Goal: Task Accomplishment & Management: Complete application form

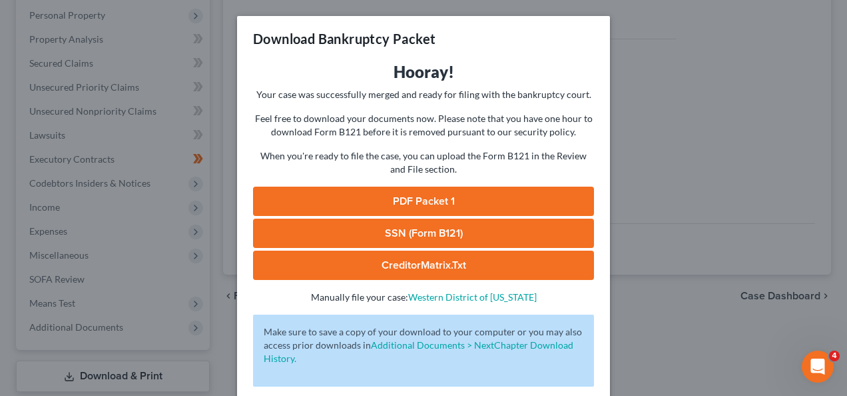
click at [781, 237] on div "Download Bankruptcy Packet Hooray! Your case was successfully merged and ready …" at bounding box center [423, 198] width 847 height 396
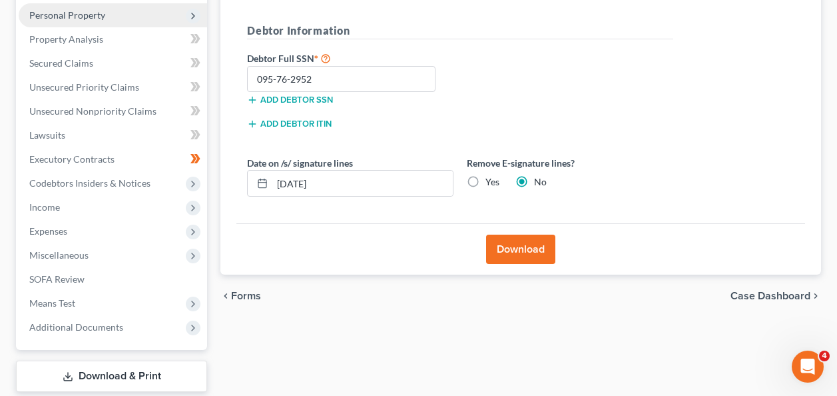
click at [107, 14] on span "Personal Property" at bounding box center [113, 15] width 188 height 24
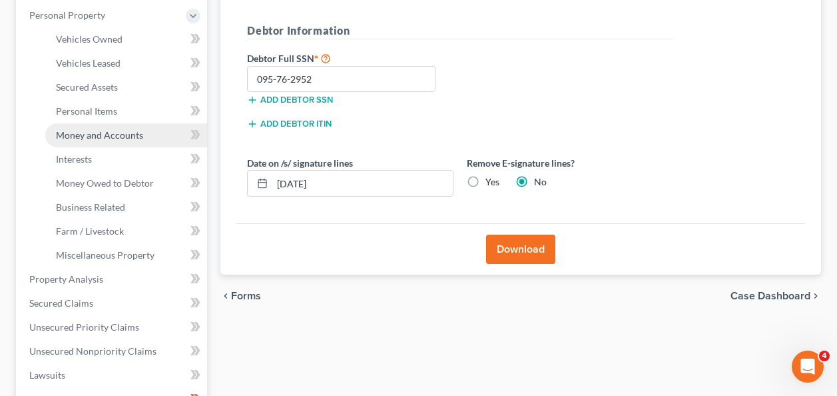
click at [111, 133] on span "Money and Accounts" at bounding box center [99, 134] width 87 height 11
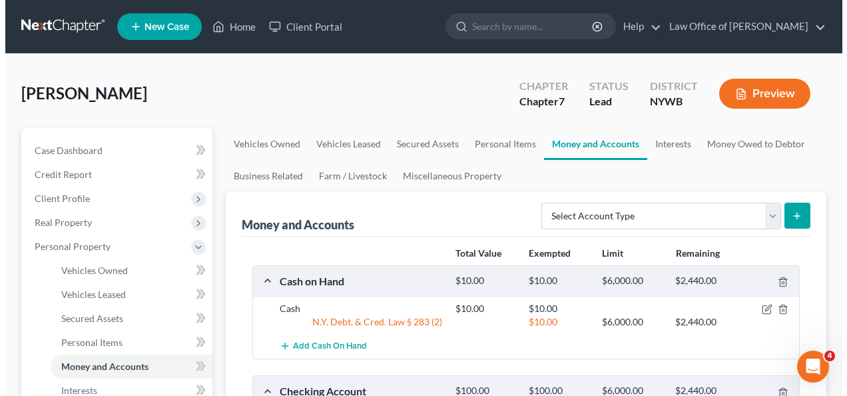
scroll to position [346, 0]
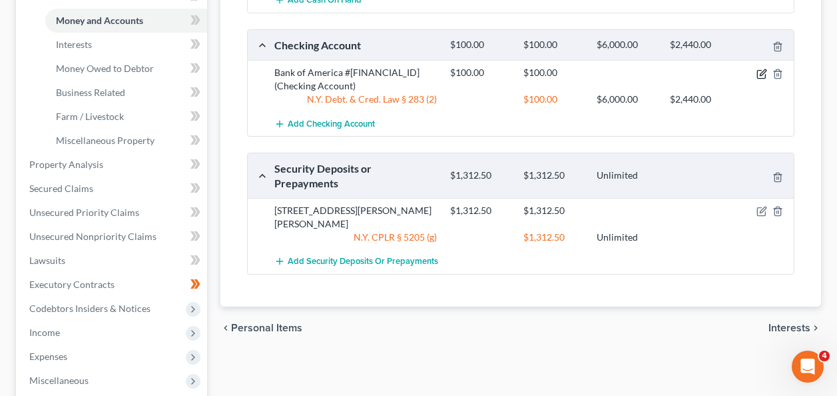
click at [763, 74] on icon "button" at bounding box center [762, 74] width 11 height 11
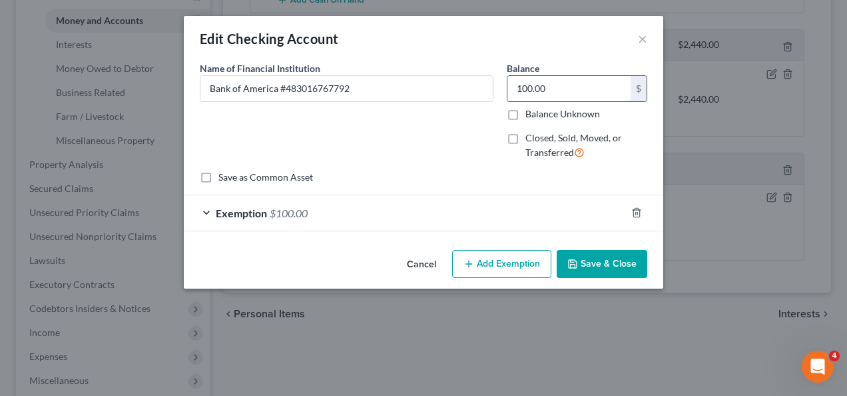
click at [563, 82] on input "100.00" at bounding box center [568, 88] width 123 height 25
type input "48.88"
click at [595, 261] on button "Save & Close" at bounding box center [602, 264] width 91 height 28
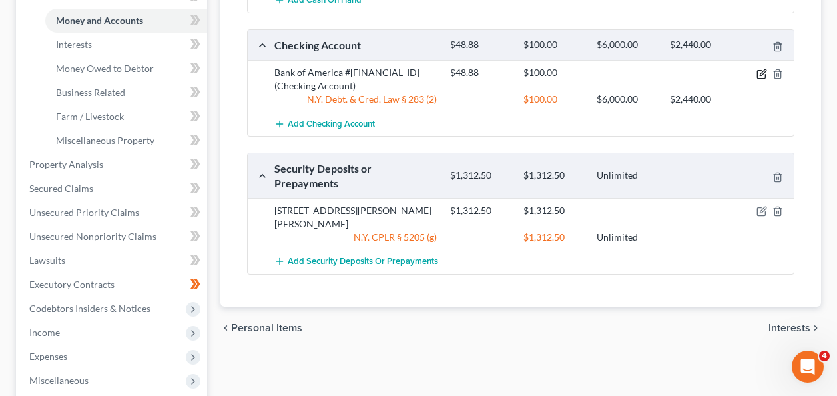
click at [759, 75] on icon "button" at bounding box center [762, 74] width 11 height 11
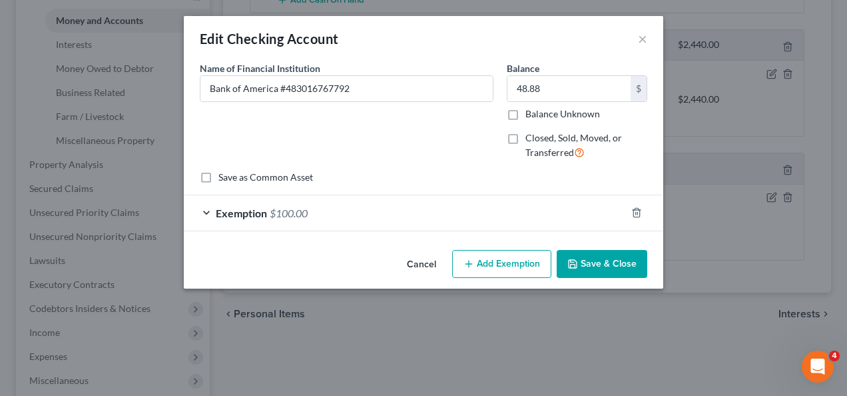
click at [380, 212] on div "Exemption $100.00" at bounding box center [405, 212] width 442 height 35
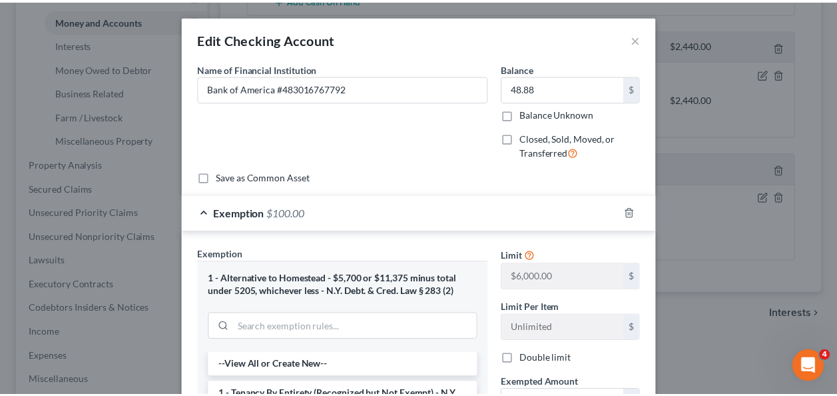
scroll to position [265, 0]
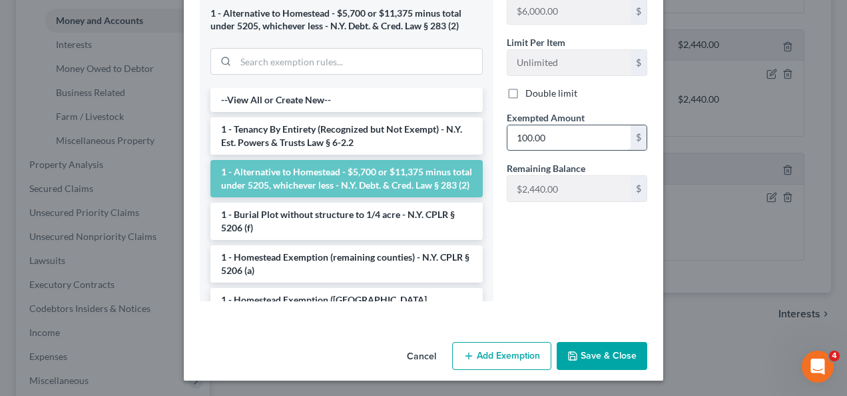
click at [567, 138] on input "100.00" at bounding box center [568, 137] width 123 height 25
type input "48.88"
click at [612, 354] on button "Save & Close" at bounding box center [602, 356] width 91 height 28
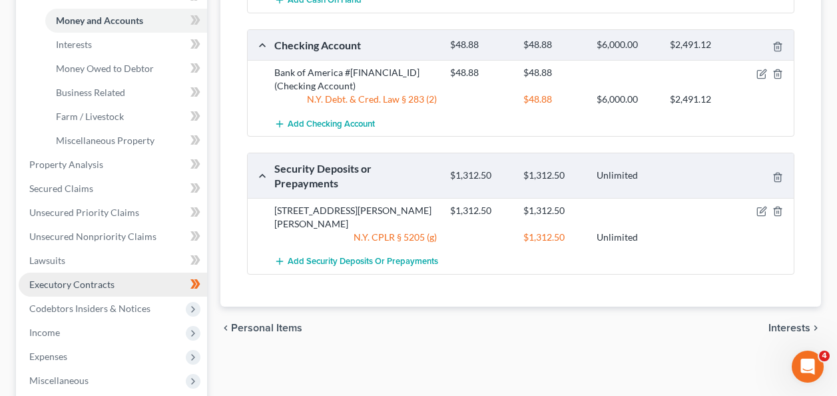
click at [115, 287] on link "Executory Contracts" at bounding box center [113, 284] width 188 height 24
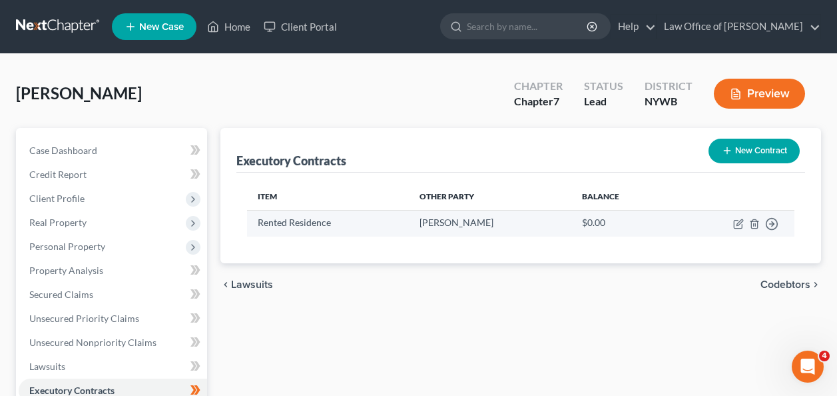
click at [312, 223] on td "Rented Residence" at bounding box center [328, 223] width 162 height 26
click at [740, 224] on icon "button" at bounding box center [738, 223] width 11 height 11
select select "3"
select select "35"
select select "0"
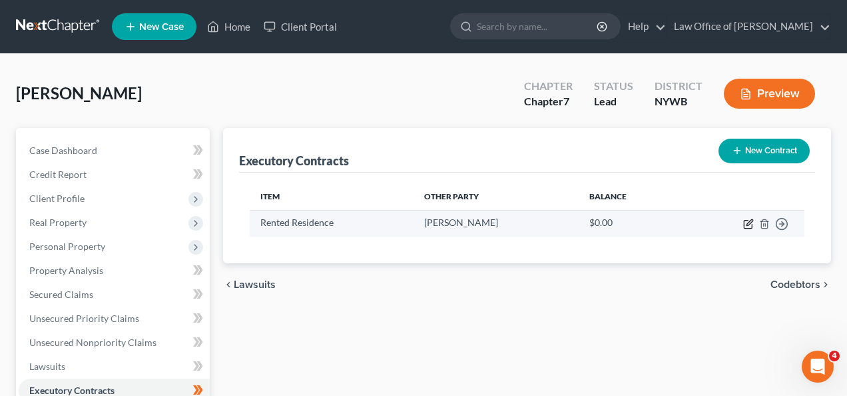
select select "0"
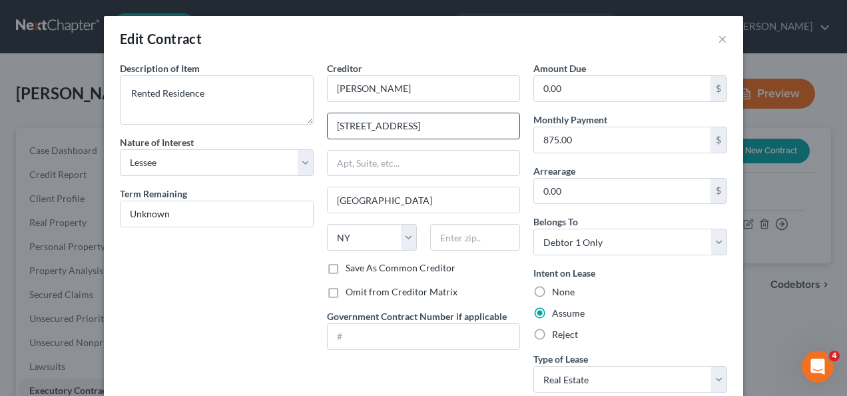
click at [384, 127] on input "[STREET_ADDRESS]" at bounding box center [424, 125] width 192 height 25
type input "[STREET_ADDRESS]"
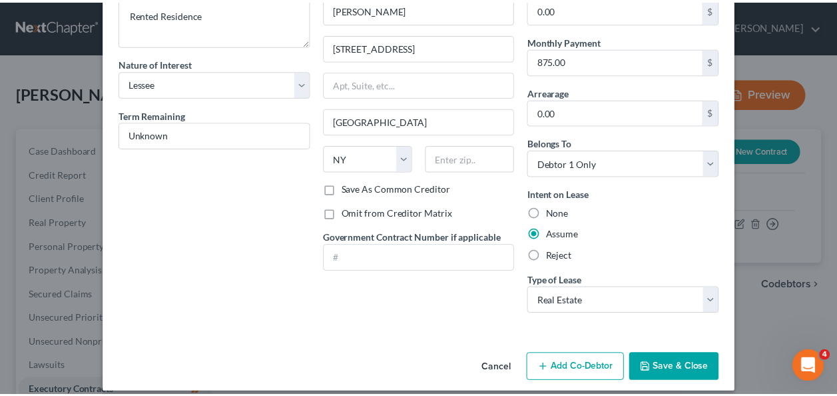
scroll to position [91, 0]
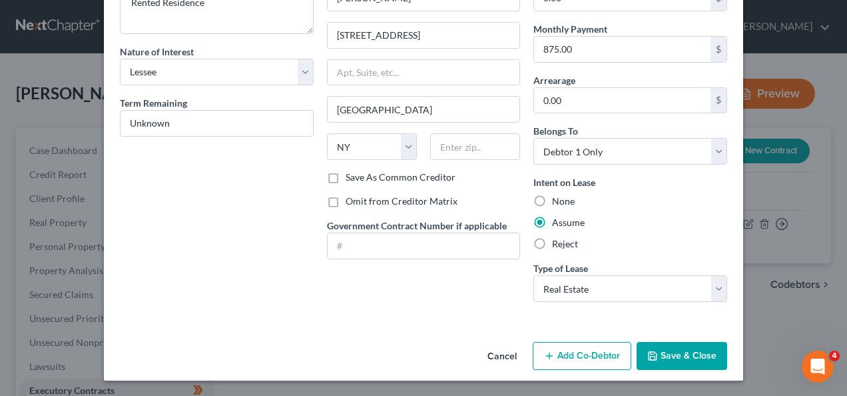
click at [697, 350] on button "Save & Close" at bounding box center [682, 356] width 91 height 28
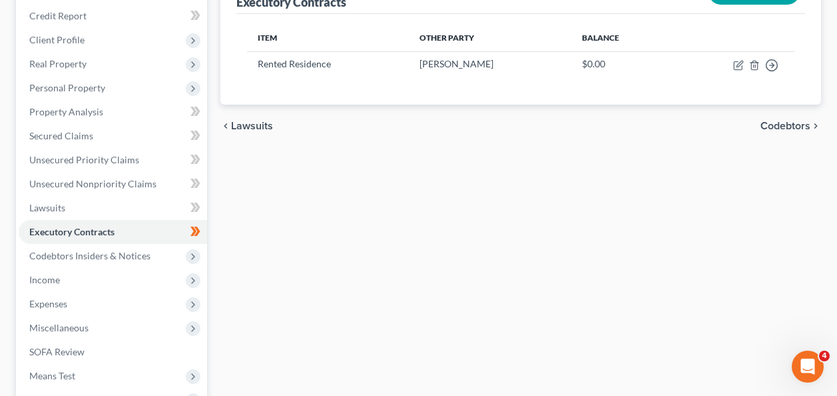
scroll to position [160, 0]
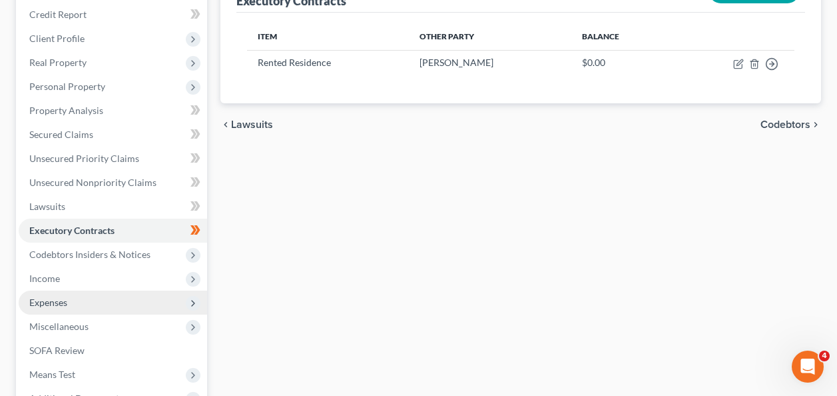
click at [194, 304] on icon at bounding box center [193, 303] width 11 height 11
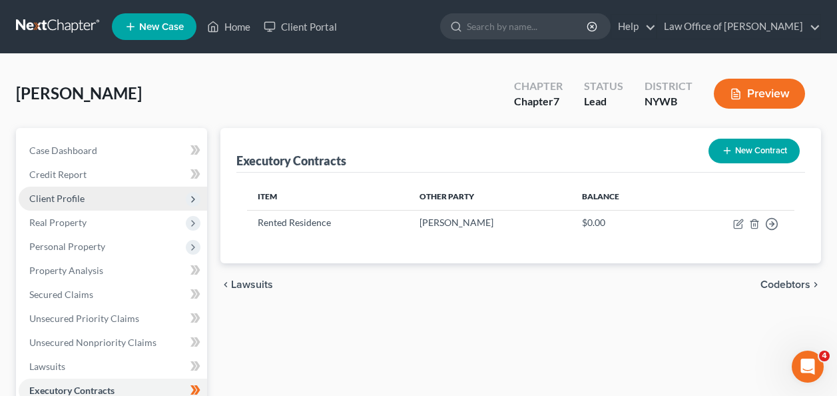
click at [91, 196] on span "Client Profile" at bounding box center [113, 198] width 188 height 24
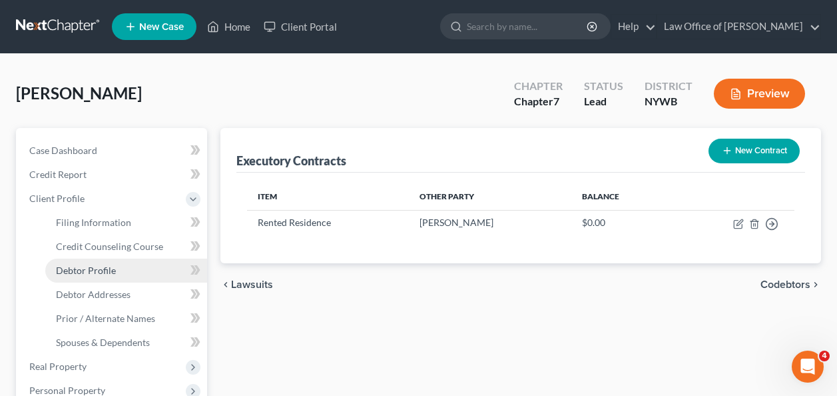
click at [86, 274] on span "Debtor Profile" at bounding box center [86, 269] width 60 height 11
select select "0"
select select "2"
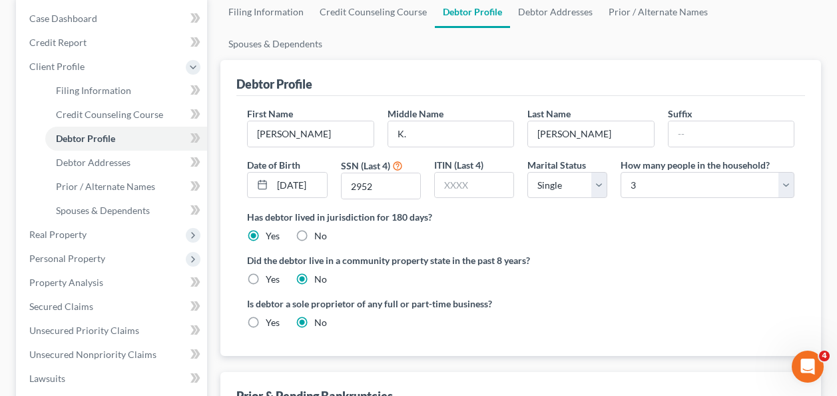
scroll to position [133, 0]
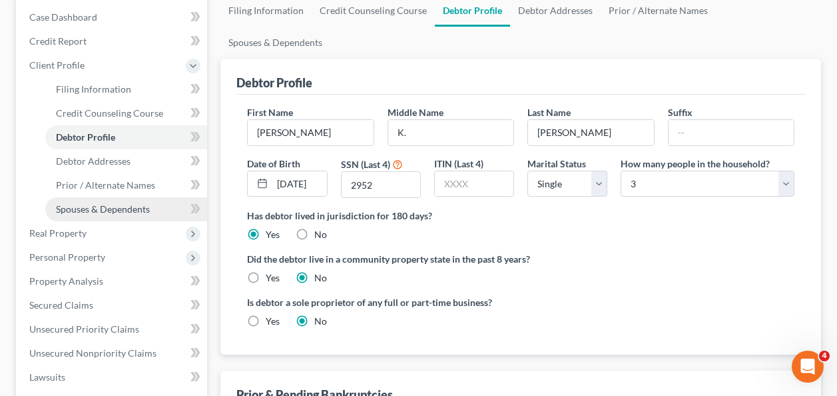
click at [129, 211] on span "Spouses & Dependents" at bounding box center [103, 208] width 94 height 11
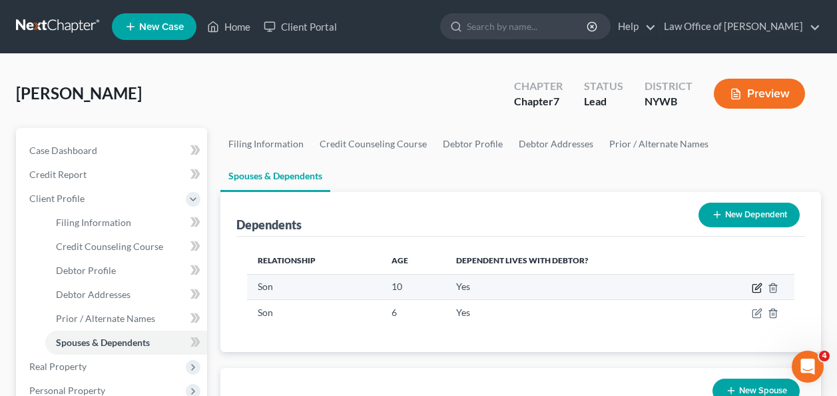
click at [759, 282] on icon "button" at bounding box center [757, 287] width 11 height 11
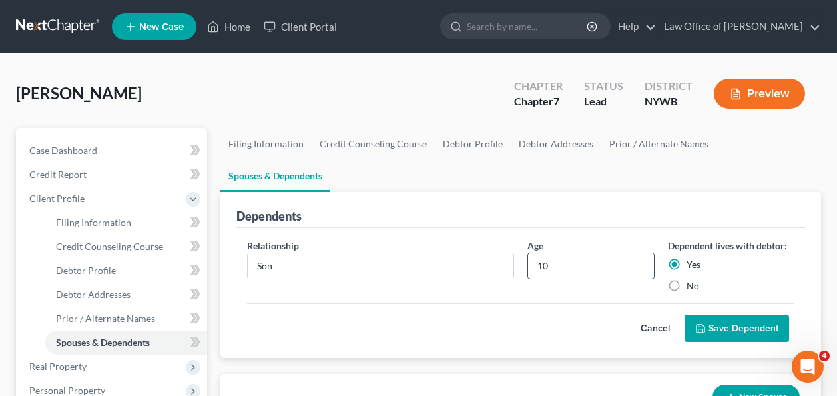
click at [550, 253] on input "10" at bounding box center [590, 265] width 125 height 25
type input "1"
type input "9"
click at [735, 314] on button "Save Dependent" at bounding box center [737, 328] width 105 height 28
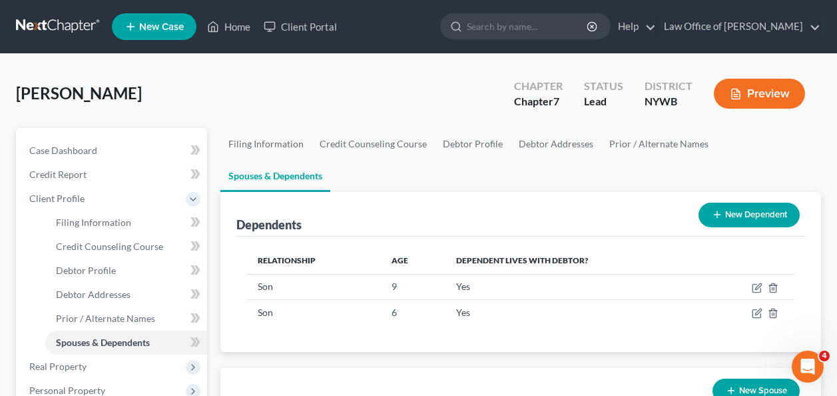
scroll to position [346, 0]
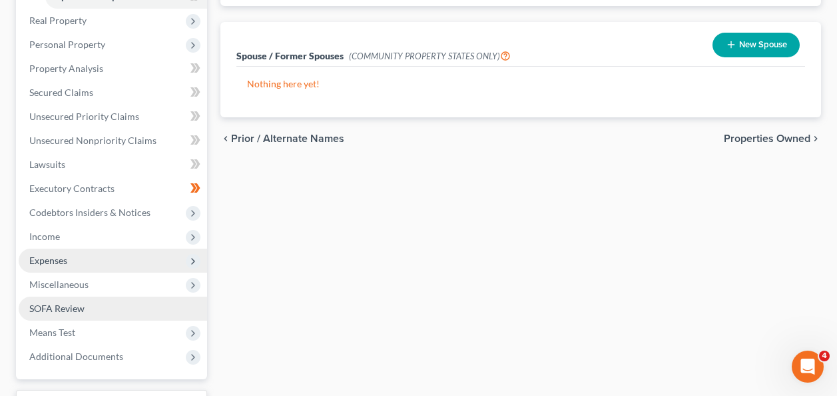
click at [155, 301] on link "SOFA Review" at bounding box center [113, 308] width 188 height 24
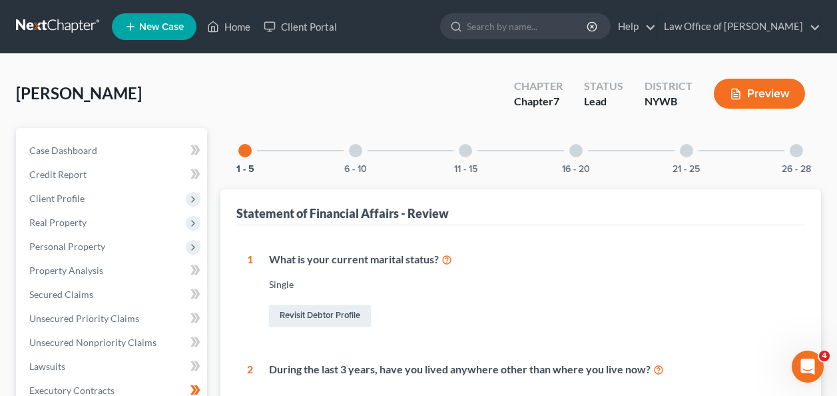
click at [578, 157] on div "16 - 20" at bounding box center [575, 150] width 45 height 45
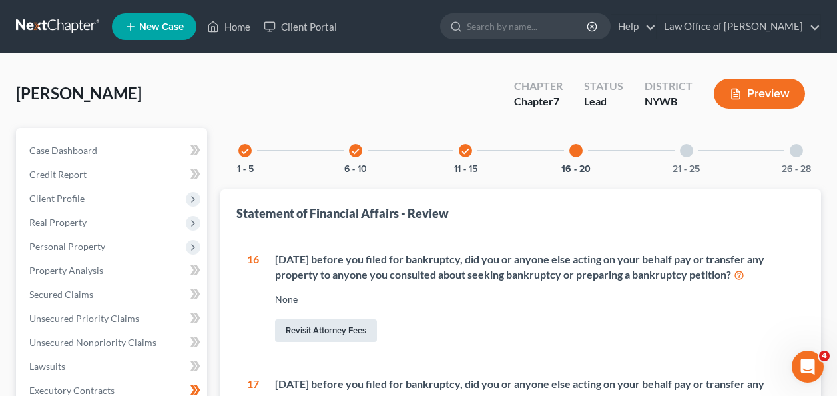
click at [324, 337] on link "Revisit Attorney Fees" at bounding box center [326, 330] width 102 height 23
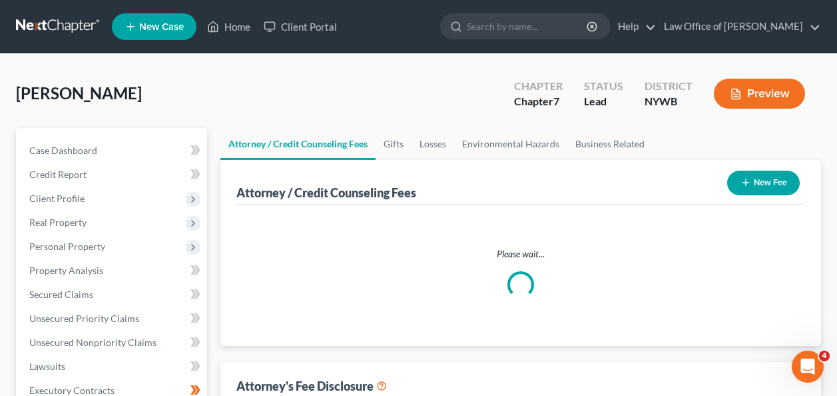
select select "0"
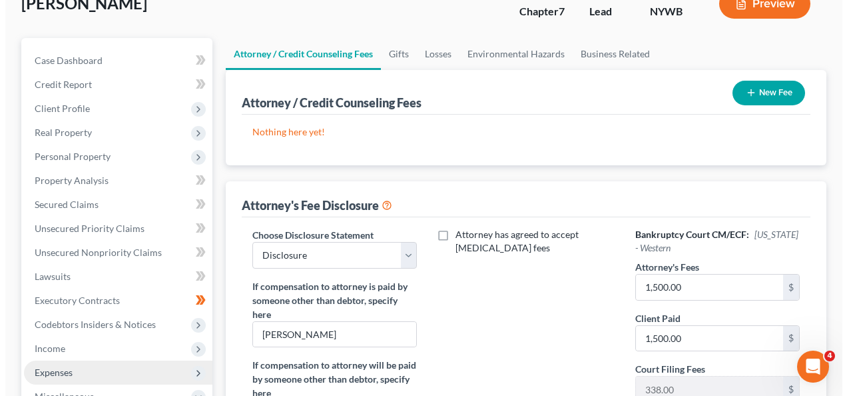
scroll to position [107, 0]
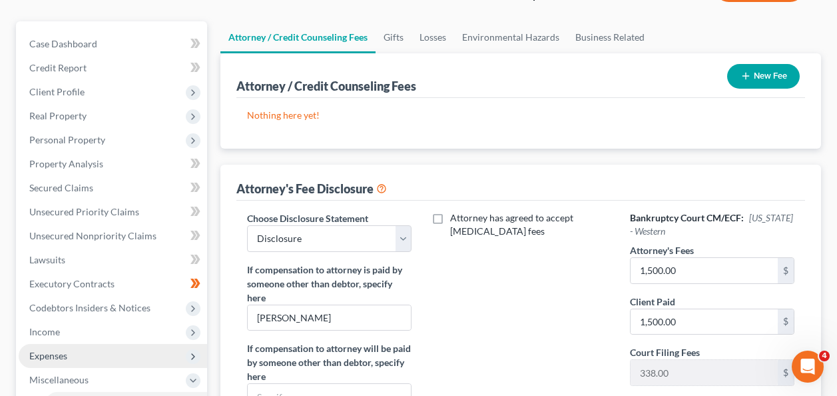
click at [450, 217] on label "Attorney has agreed to accept [MEDICAL_DATA] fees" at bounding box center [529, 224] width 159 height 27
click at [456, 217] on input "Attorney has agreed to accept [MEDICAL_DATA] fees" at bounding box center [460, 215] width 9 height 9
click at [450, 217] on label "Attorney has agreed to accept [MEDICAL_DATA] fees" at bounding box center [529, 224] width 159 height 27
click at [456, 217] on input "Attorney has agreed to accept [MEDICAL_DATA] fees" at bounding box center [460, 215] width 9 height 9
checkbox input "false"
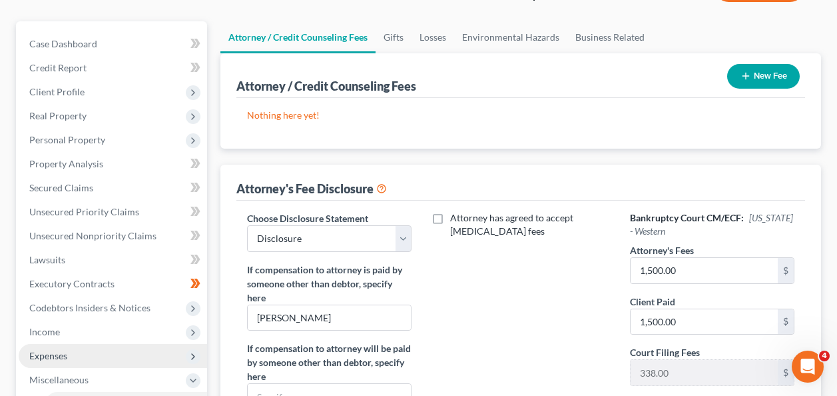
click at [767, 69] on button "New Fee" at bounding box center [763, 76] width 73 height 25
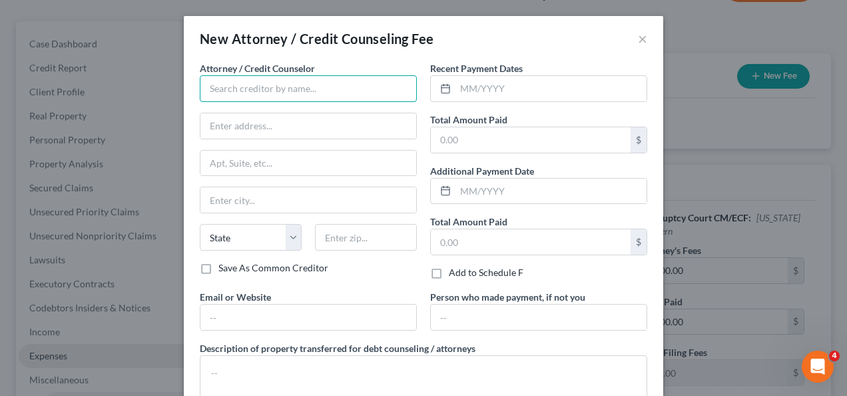
click at [285, 83] on input "text" at bounding box center [308, 88] width 217 height 27
type input "[PERSON_NAME], Esq."
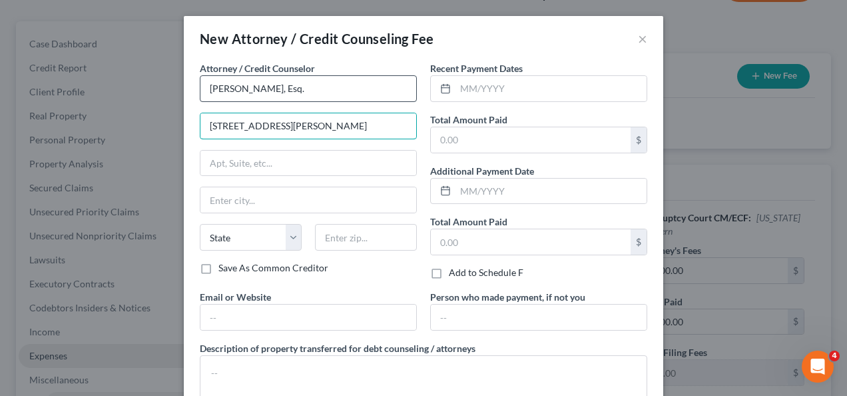
type input "[STREET_ADDRESS][PERSON_NAME]"
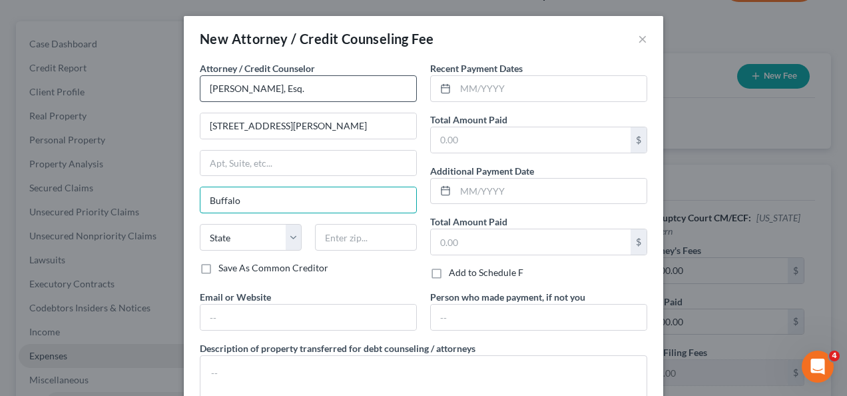
type input "Buffalo"
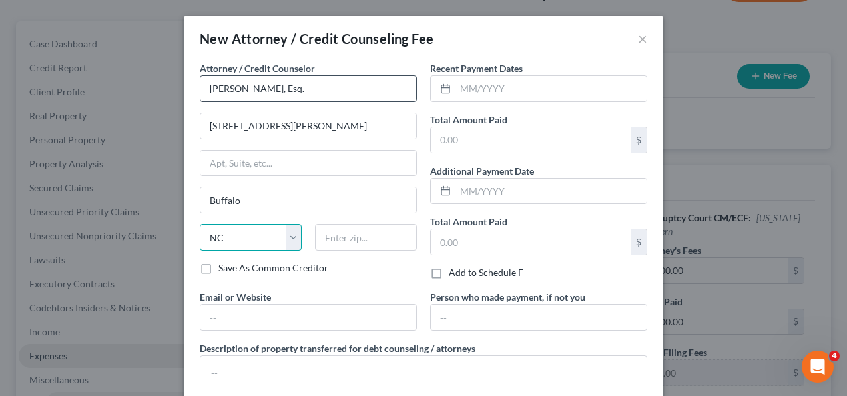
select select "35"
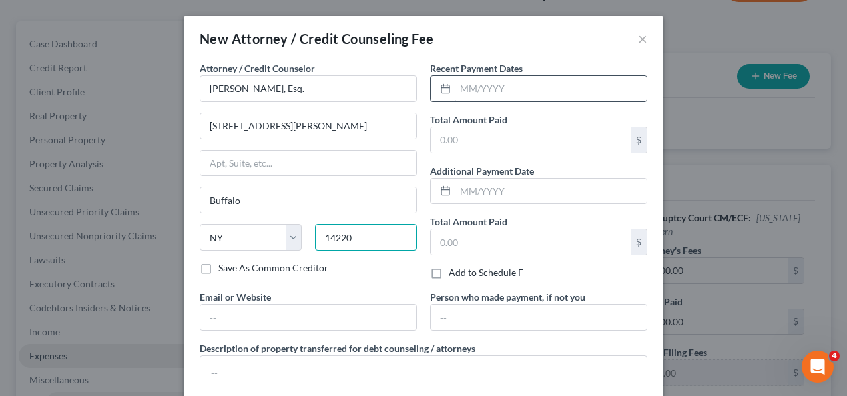
type input "14220"
click at [525, 89] on input "text" at bounding box center [551, 88] width 191 height 25
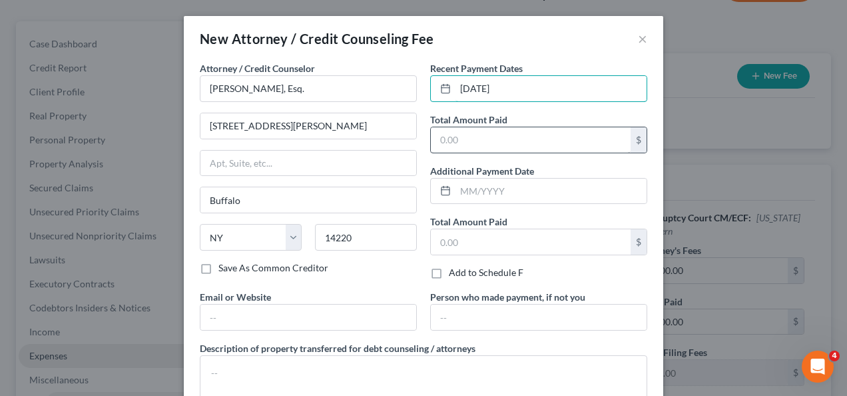
type input "[DATE]"
click at [467, 140] on input "text" at bounding box center [531, 139] width 200 height 25
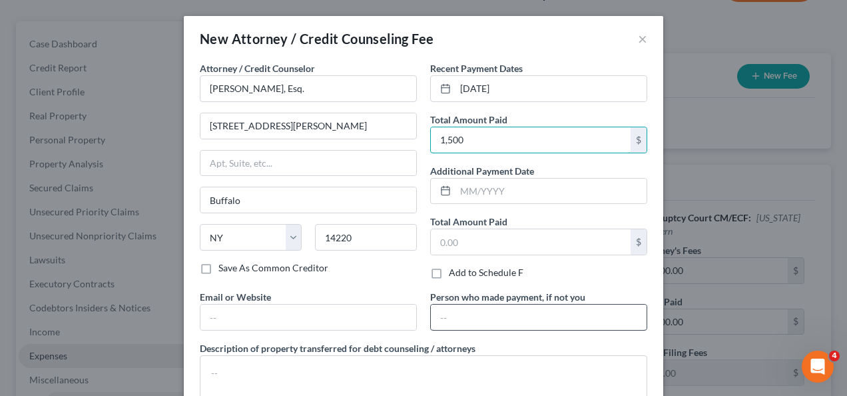
type input "1,500"
click at [581, 308] on input "text" at bounding box center [539, 316] width 216 height 25
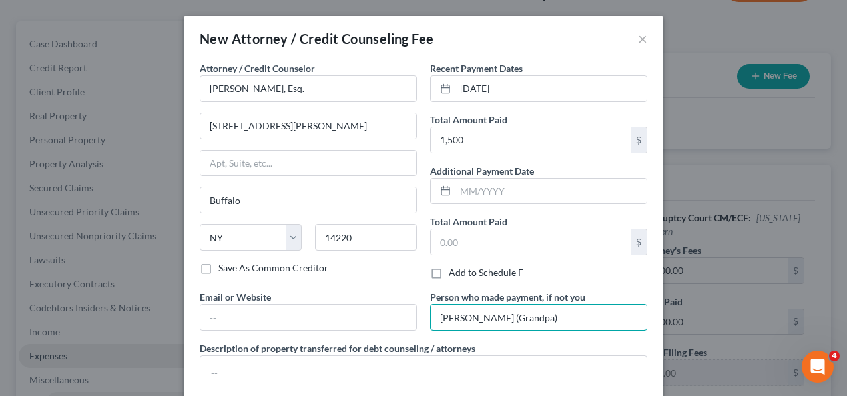
type input "[PERSON_NAME] (Grandpa)"
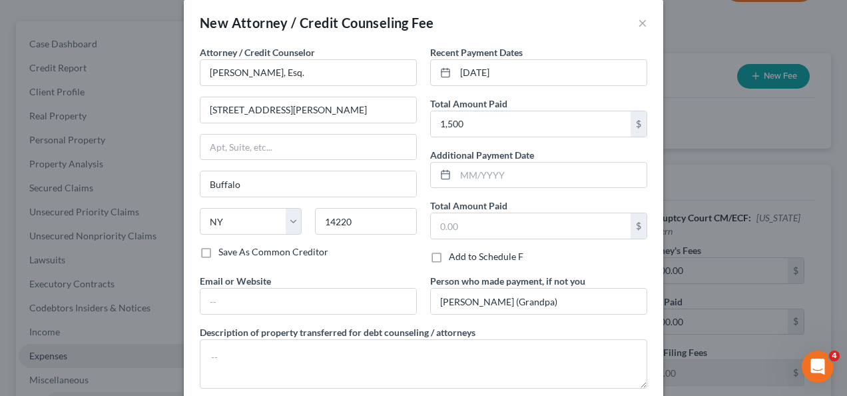
scroll to position [12, 0]
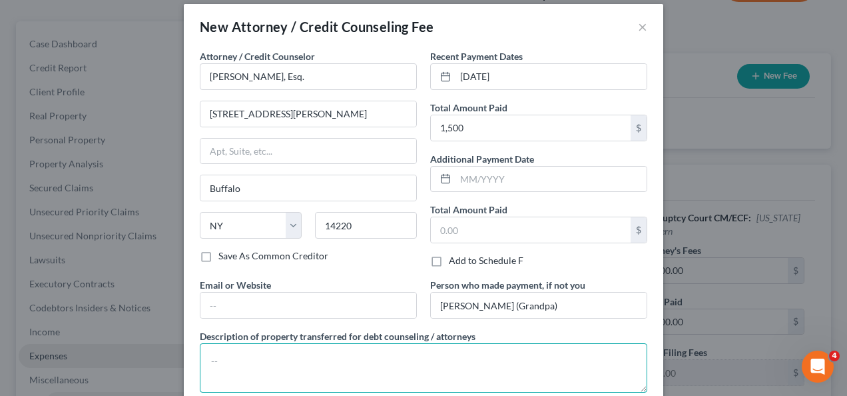
click at [314, 374] on textarea at bounding box center [424, 367] width 448 height 49
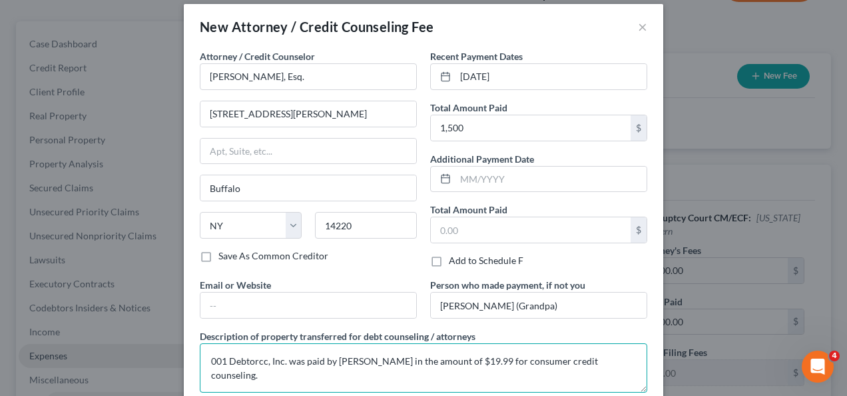
click at [201, 358] on textarea "001 Debtorcc, Inc. was paid by [PERSON_NAME] in the amount of $19.99 for consum…" at bounding box center [424, 367] width 448 height 49
type textarea "[DATE] - 001 Debtorcc, Inc. was paid by [PERSON_NAME] in the amount of $19.99 f…"
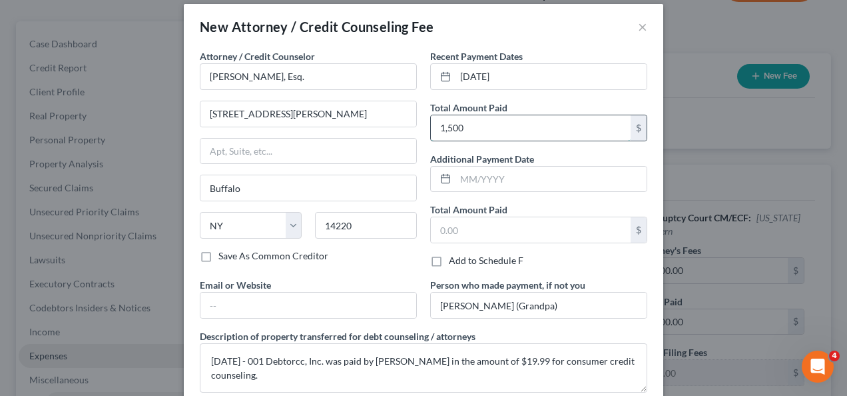
click at [510, 123] on input "1,500" at bounding box center [531, 127] width 200 height 25
type input "1,500.00"
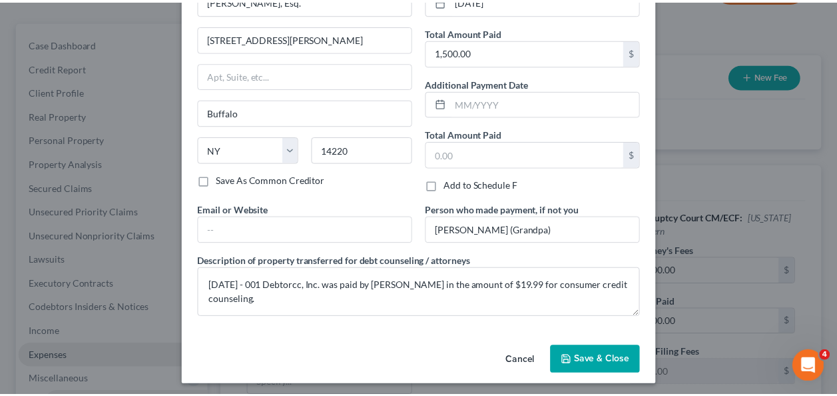
scroll to position [92, 0]
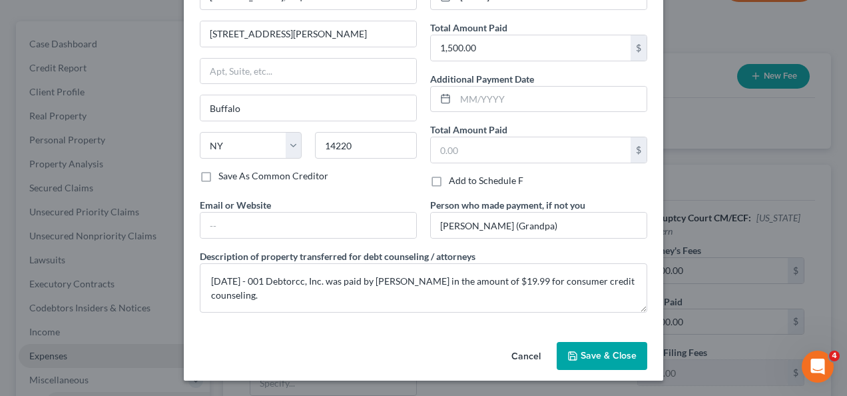
click at [582, 356] on span "Save & Close" at bounding box center [609, 355] width 56 height 11
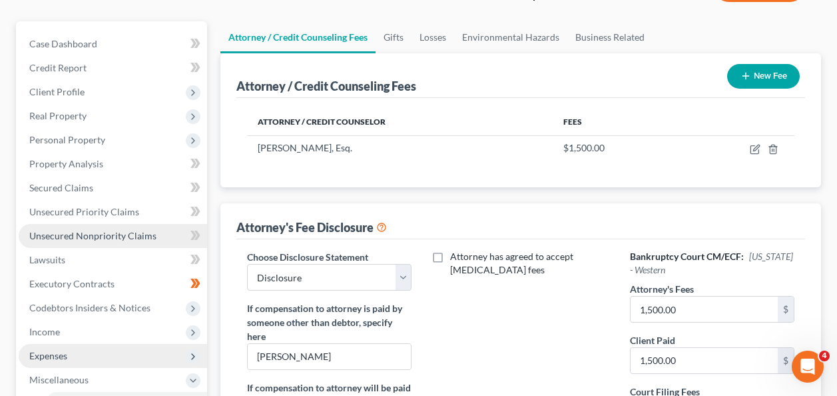
click at [77, 236] on span "Unsecured Nonpriority Claims" at bounding box center [92, 235] width 127 height 11
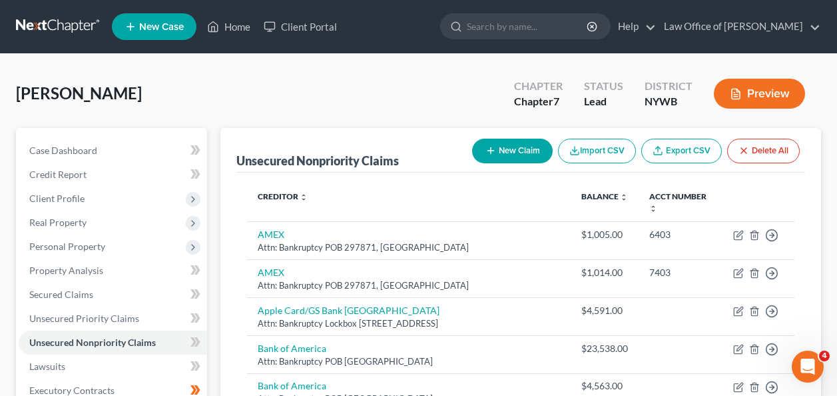
scroll to position [346, 0]
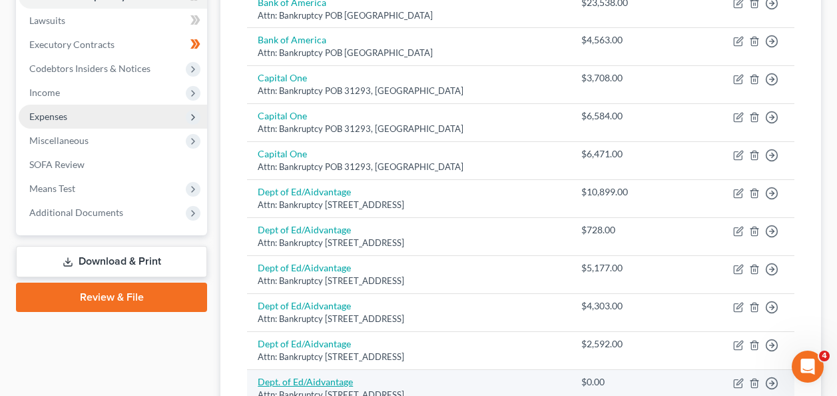
click at [278, 376] on link "Dept. of Ed/Aidvantage" at bounding box center [305, 381] width 95 height 11
select select "45"
select select "17"
select select "0"
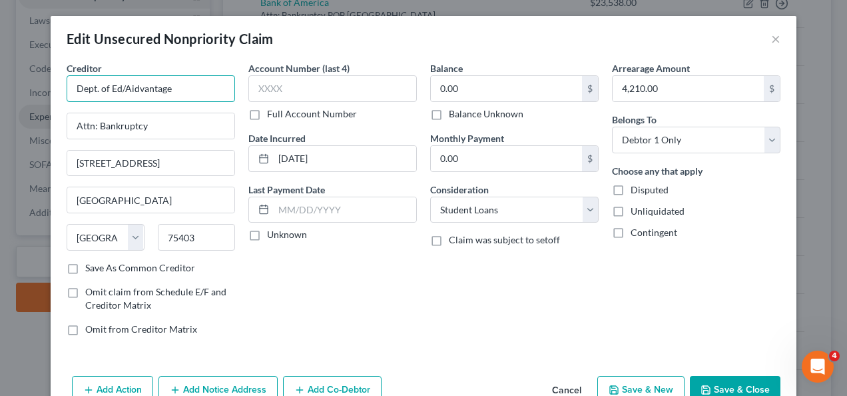
click at [93, 88] on input "Dept. of Ed/Aidvantage" at bounding box center [151, 88] width 168 height 27
type input "Dept of Ed/Aidvantage"
click at [734, 388] on button "Save & Close" at bounding box center [735, 390] width 91 height 28
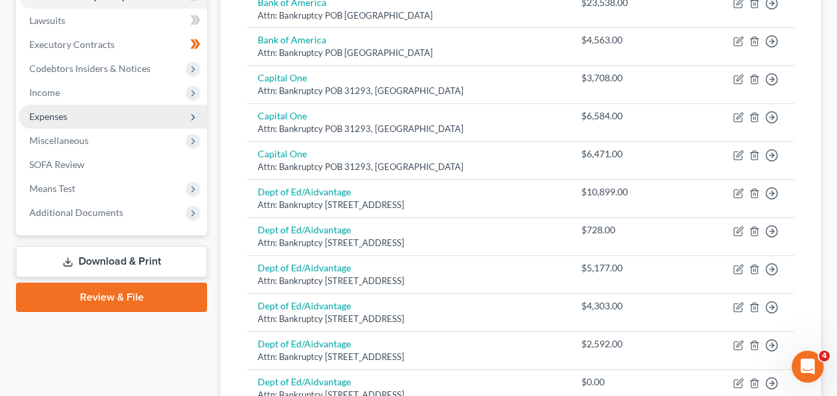
click at [122, 264] on link "Download & Print" at bounding box center [111, 261] width 191 height 31
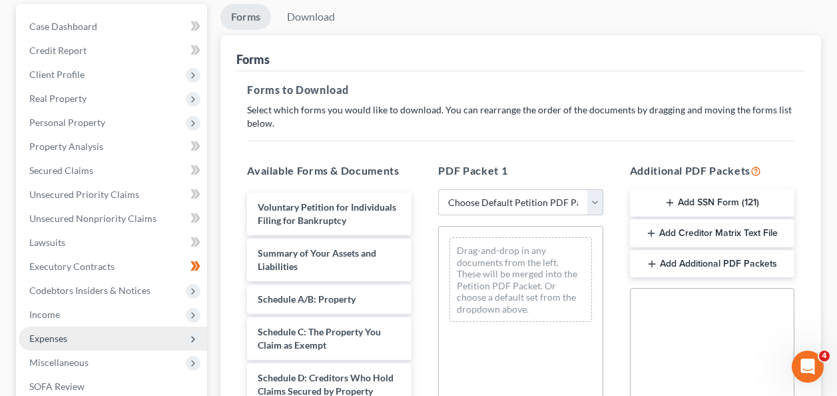
scroll to position [133, 0]
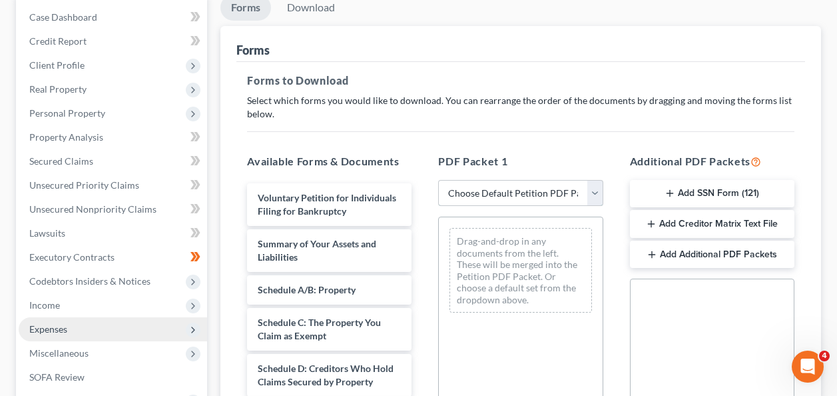
click at [593, 194] on select "Choose Default Petition PDF Packet Complete Bankruptcy Petition (all forms and …" at bounding box center [520, 193] width 164 height 27
select select "0"
click at [438, 180] on select "Choose Default Petition PDF Packet Complete Bankruptcy Petition (all forms and …" at bounding box center [520, 193] width 164 height 27
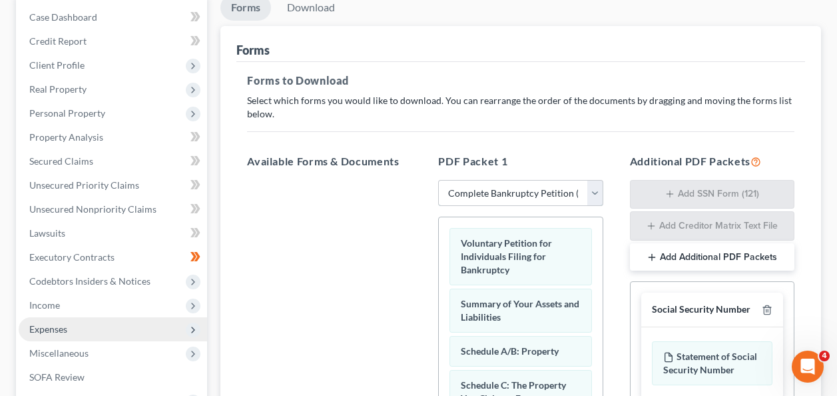
scroll to position [441, 0]
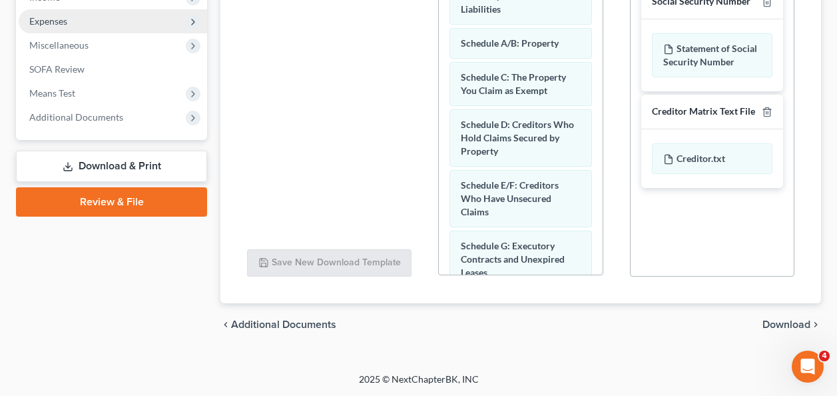
click at [781, 325] on span "Download" at bounding box center [787, 324] width 48 height 11
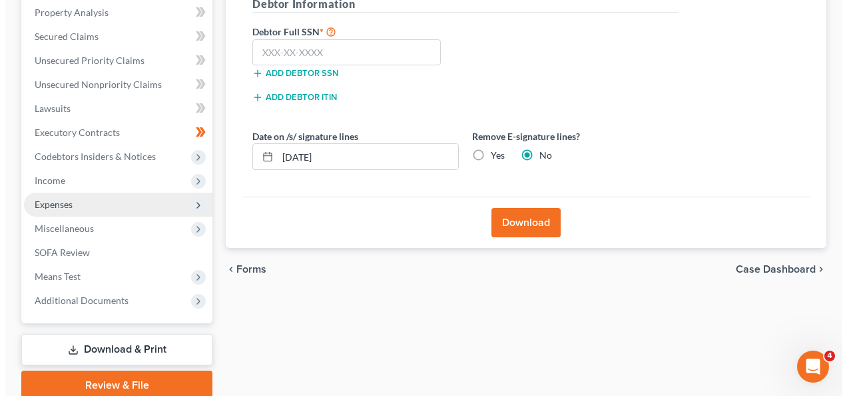
scroll to position [231, 0]
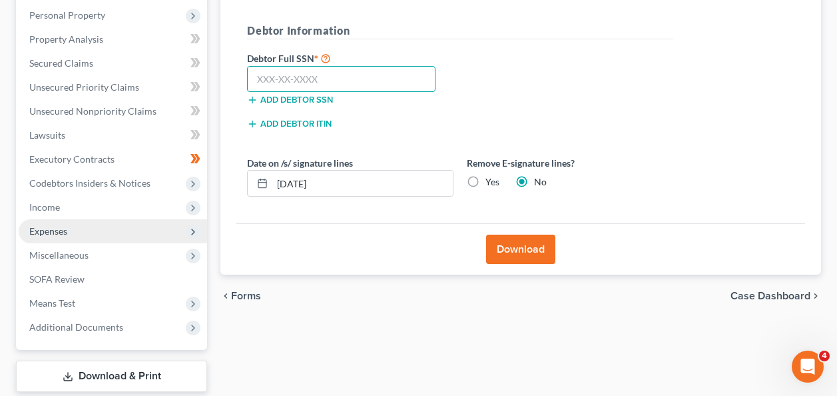
click at [306, 78] on input "text" at bounding box center [341, 79] width 188 height 27
type input "095-76-2952"
click at [525, 242] on button "Download" at bounding box center [520, 248] width 69 height 29
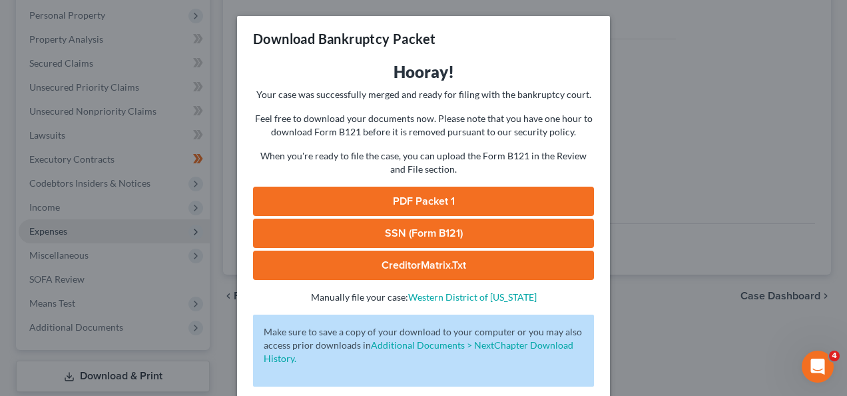
click at [422, 204] on link "PDF Packet 1" at bounding box center [423, 200] width 341 height 29
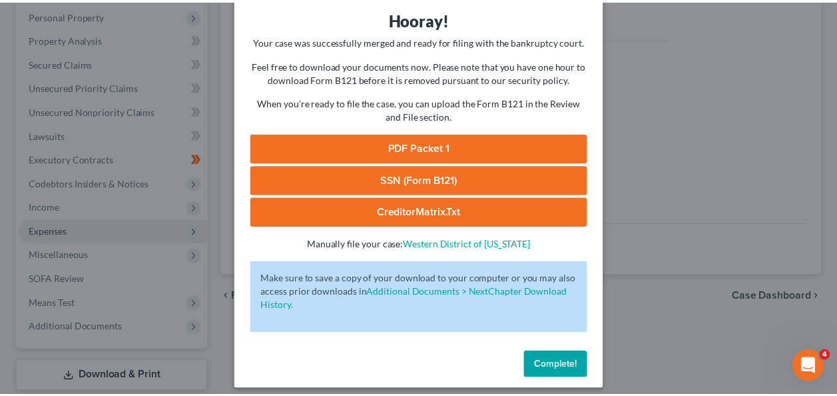
scroll to position [57, 0]
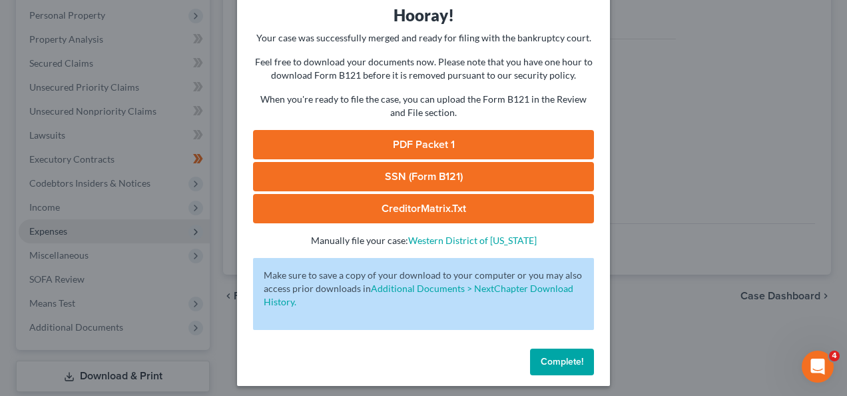
click at [572, 350] on button "Complete!" at bounding box center [562, 361] width 64 height 27
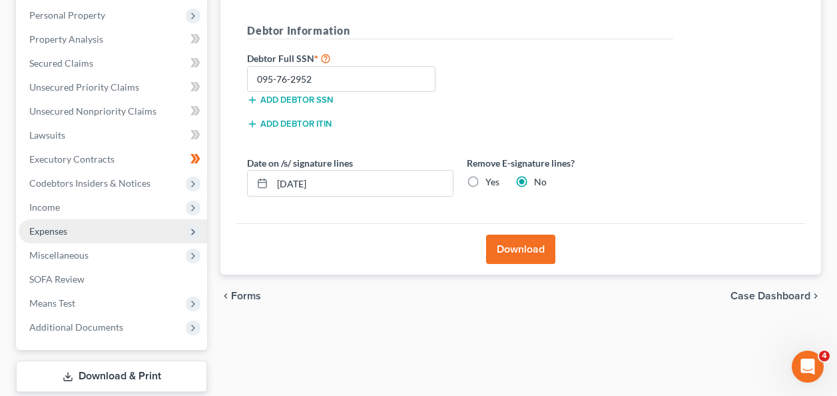
scroll to position [311, 0]
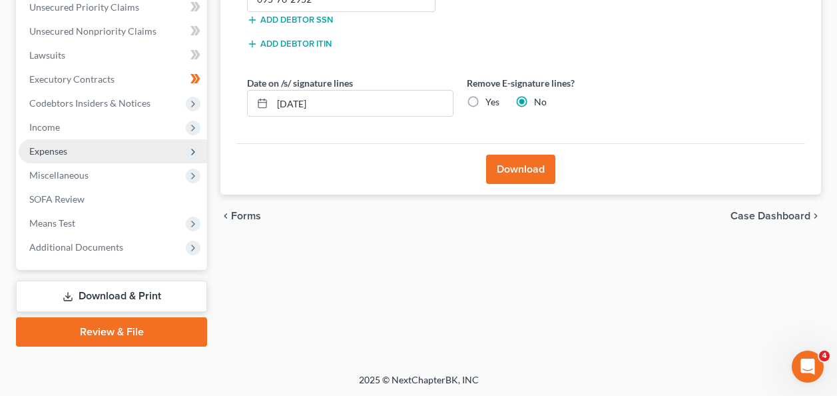
click at [84, 338] on link "Review & File" at bounding box center [111, 331] width 191 height 29
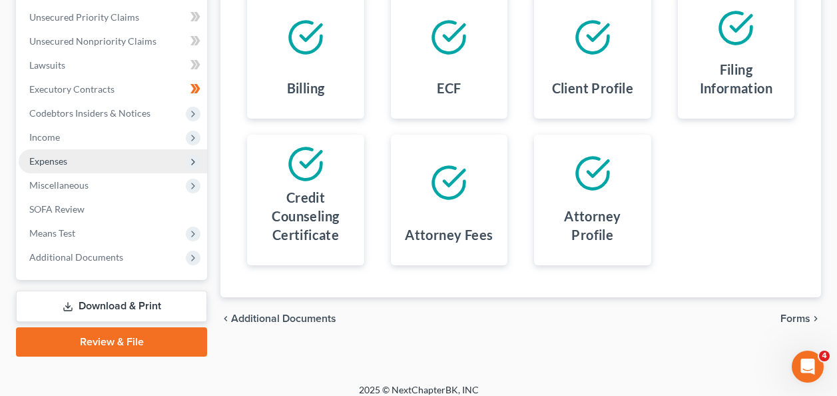
scroll to position [311, 0]
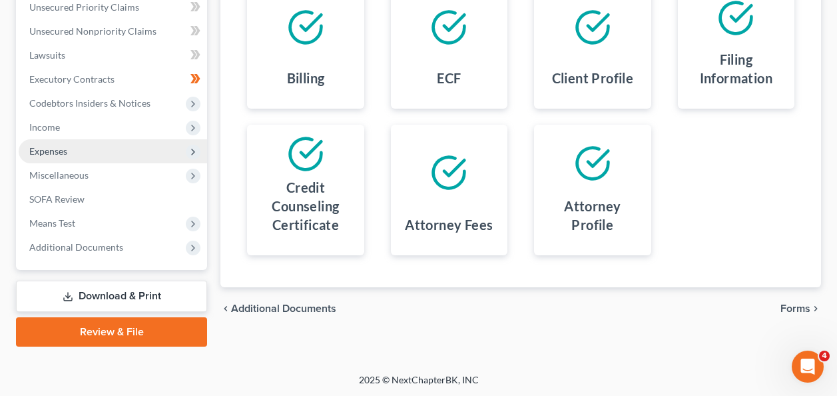
click at [796, 307] on span "Forms" at bounding box center [796, 308] width 30 height 11
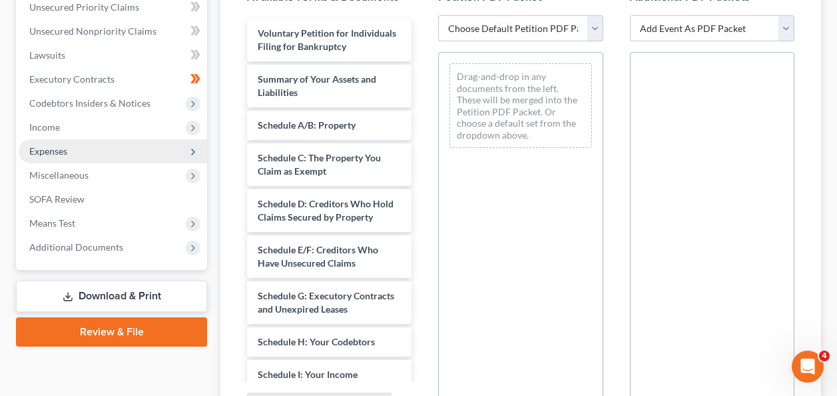
click at [488, 33] on select "Choose Default Petition PDF Packet Emergency Filing (Voluntary Petition and Cre…" at bounding box center [520, 28] width 164 height 27
click at [438, 15] on select "Choose Default Petition PDF Packet Emergency Filing (Voluntary Petition and Cre…" at bounding box center [520, 28] width 164 height 27
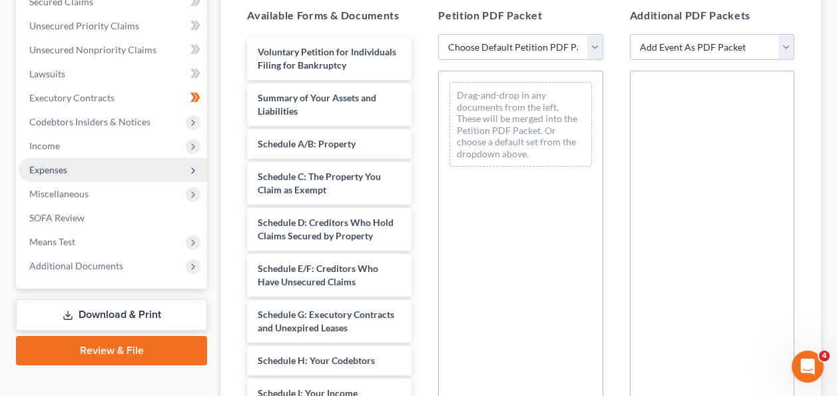
scroll to position [284, 0]
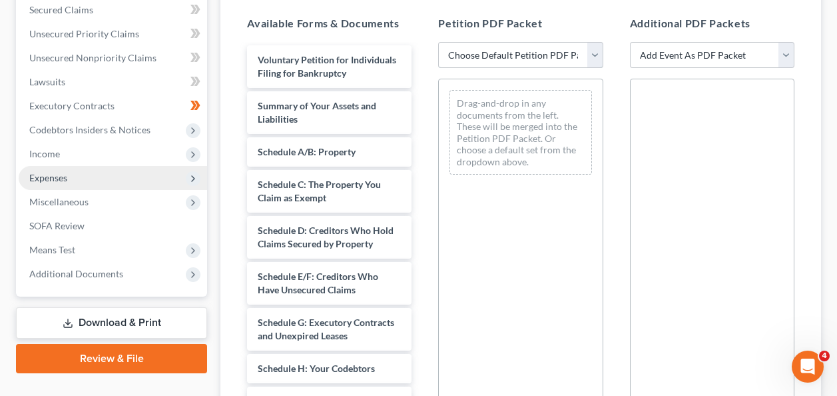
click at [596, 53] on select "Choose Default Petition PDF Packet Emergency Filing (Voluntary Petition and Cre…" at bounding box center [520, 55] width 164 height 27
select select "1"
click at [438, 42] on select "Choose Default Petition PDF Packet Emergency Filing (Voluntary Petition and Cre…" at bounding box center [520, 55] width 164 height 27
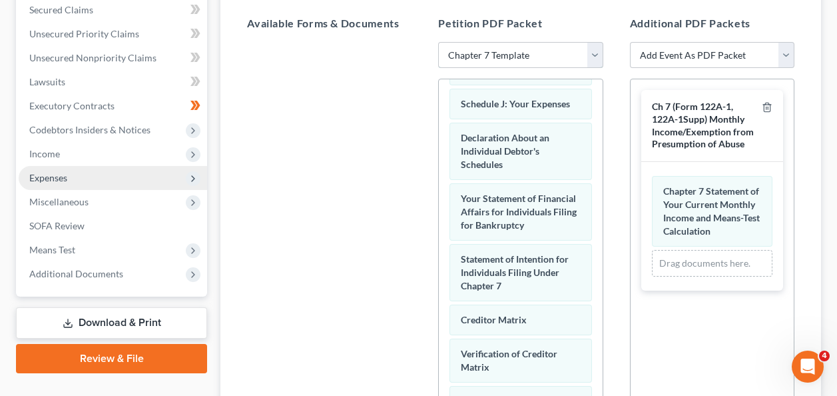
scroll to position [456, 0]
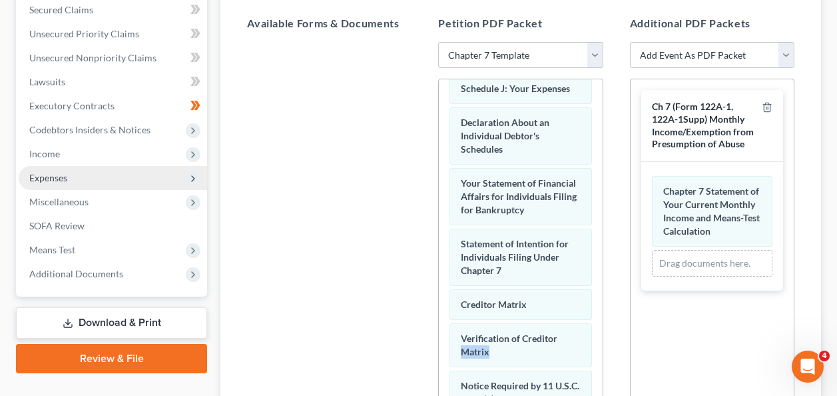
drag, startPoint x: 591, startPoint y: 364, endPoint x: 587, endPoint y: 381, distance: 17.8
click at [587, 381] on div "Voluntary Petition for Individuals Filing for Bankruptcy Summary of Your Assets…" at bounding box center [520, 99] width 163 height 950
drag, startPoint x: 721, startPoint y: 141, endPoint x: 645, endPoint y: 153, distance: 76.9
click at [645, 161] on div "Ch 7 (Form 122A-1, 122A-1Supp) Monthly Income/Exemption from Presumption of Abu…" at bounding box center [712, 190] width 142 height 200
drag, startPoint x: 645, startPoint y: 153, endPoint x: 808, endPoint y: 190, distance: 167.4
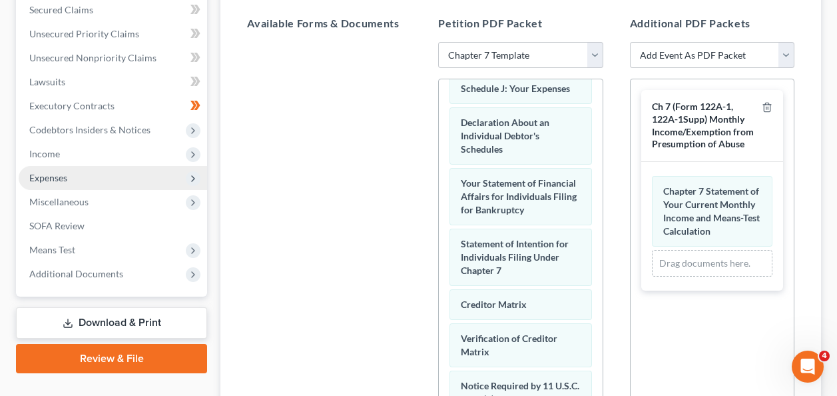
click at [808, 190] on div "Assemble Forms and Events to File Select which forms you want to file merged wi…" at bounding box center [520, 173] width 601 height 597
drag, startPoint x: 689, startPoint y: 133, endPoint x: 690, endPoint y: 142, distance: 9.3
click at [690, 143] on span "Ch 7 (Form 122A-1, 122A-1Supp) Monthly Income/Exemption from Presumption of Abu…" at bounding box center [703, 125] width 102 height 49
drag, startPoint x: 690, startPoint y: 142, endPoint x: 818, endPoint y: 160, distance: 129.1
click at [818, 160] on div "Assemble Forms and Events to File Select which forms you want to file merged wi…" at bounding box center [520, 173] width 601 height 597
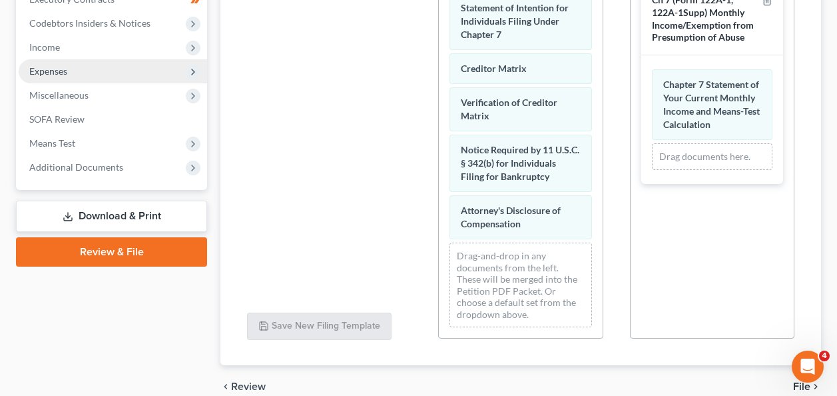
scroll to position [625, 0]
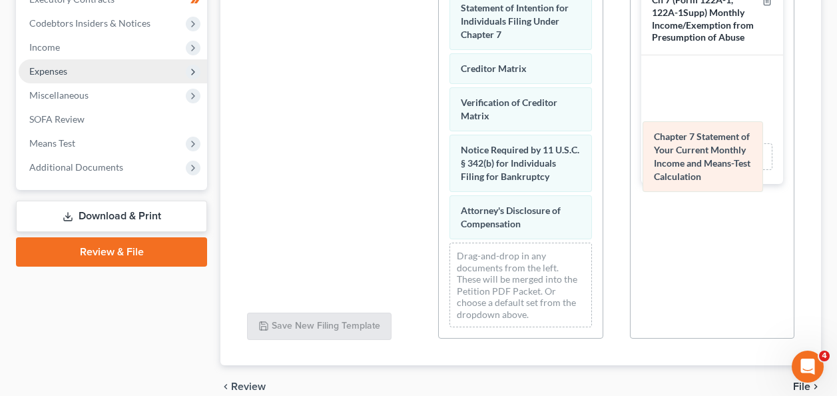
drag, startPoint x: 683, startPoint y: 96, endPoint x: 674, endPoint y: 149, distance: 53.4
click at [674, 149] on div "Chapter 7 Statement of Your Current Monthly Income and Means-Test Calculation A…" at bounding box center [712, 119] width 121 height 101
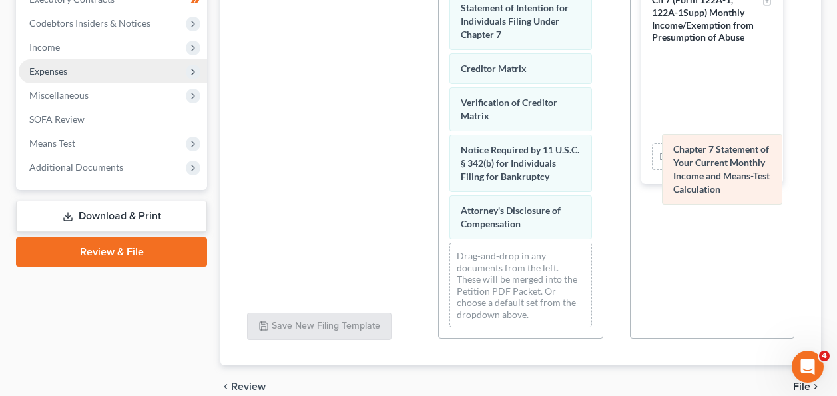
drag, startPoint x: 687, startPoint y: 105, endPoint x: 697, endPoint y: 170, distance: 66.0
click at [697, 170] on div "Chapter 7 Statement of Your Current Monthly Income and Means-Test Calculation A…" at bounding box center [712, 119] width 121 height 101
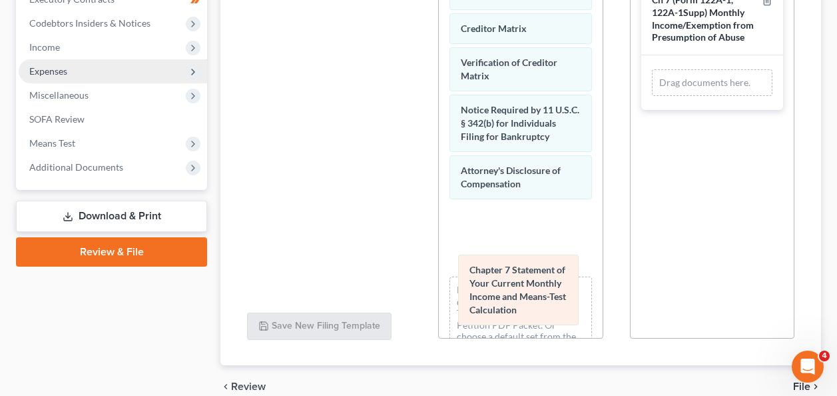
drag, startPoint x: 697, startPoint y: 116, endPoint x: 503, endPoint y: 302, distance: 268.5
click at [652, 96] on div "Chapter 7 Statement of Your Current Monthly Income and Means-Test Calculation A…" at bounding box center [712, 82] width 121 height 27
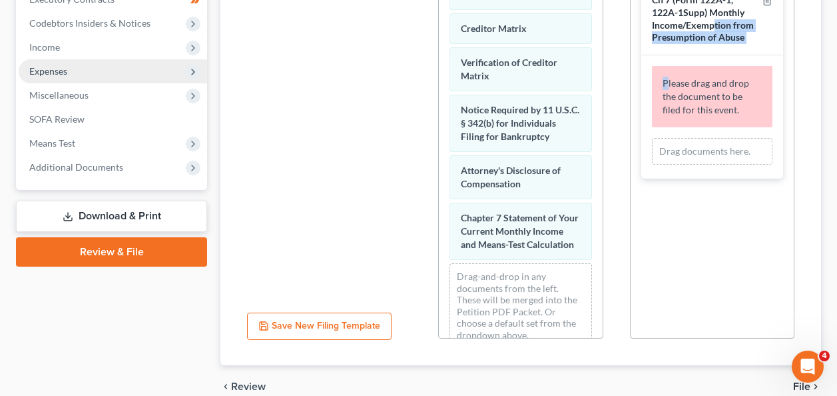
drag, startPoint x: 713, startPoint y: 26, endPoint x: 668, endPoint y: 57, distance: 54.7
click at [668, 68] on div "Ch 7 (Form 122A-1, 122A-1Supp) Monthly Income/Exemption from Presumption of Abu…" at bounding box center [712, 80] width 142 height 194
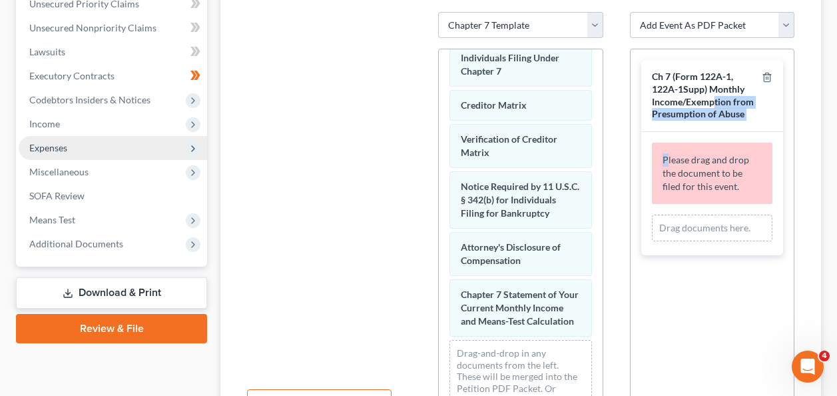
scroll to position [311, 0]
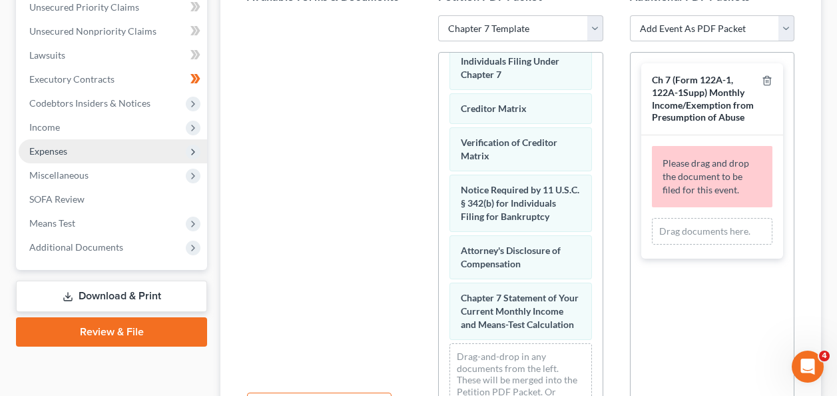
click at [677, 103] on span "Ch 7 (Form 122A-1, 122A-1Supp) Monthly Income/Exemption from Presumption of Abu…" at bounding box center [703, 98] width 102 height 49
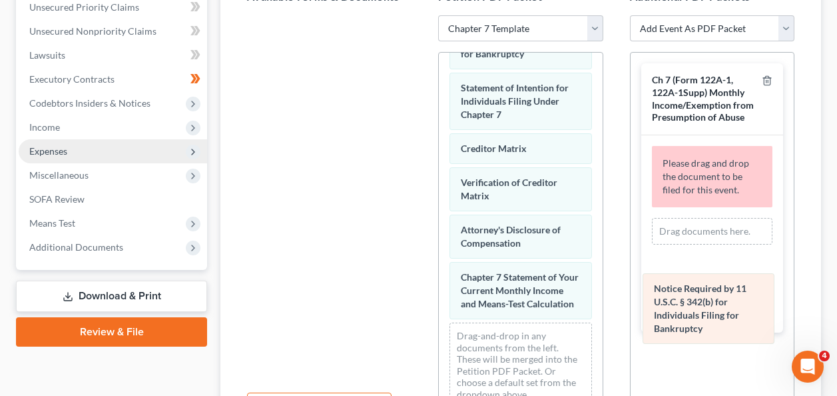
drag, startPoint x: 521, startPoint y: 234, endPoint x: 714, endPoint y: 307, distance: 205.7
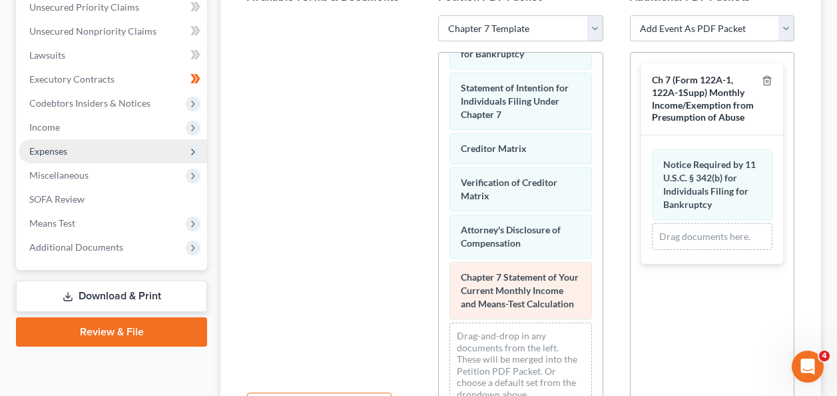
click at [519, 288] on span "Chapter 7 Statement of Your Current Monthly Income and Means-Test Calculation" at bounding box center [520, 290] width 118 height 38
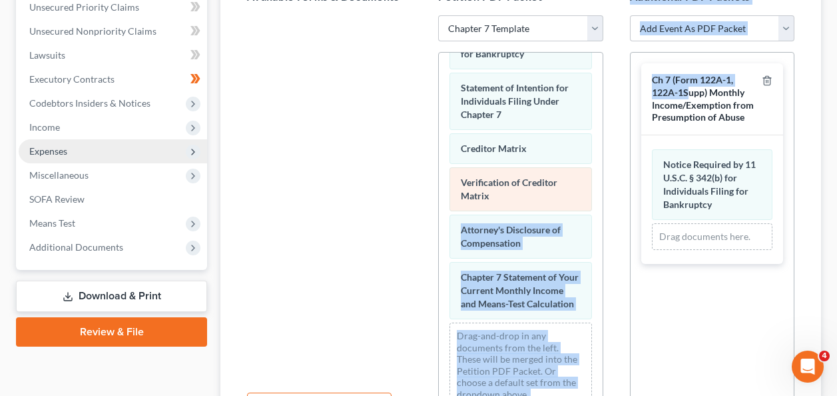
drag, startPoint x: 687, startPoint y: 86, endPoint x: 578, endPoint y: 176, distance: 141.5
click at [578, 176] on div "Available Forms & Documents Save New Filing Template Petition PDF Packet Choose…" at bounding box center [521, 204] width 574 height 452
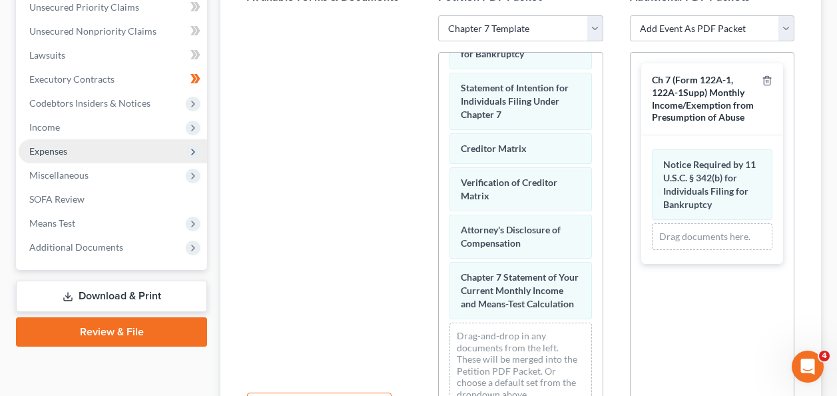
click at [711, 358] on div "Ch 7 (Form 122A-1, 122A-1Supp) Monthly Income/Exemption from Presumption of Abu…" at bounding box center [712, 235] width 164 height 366
click at [712, 103] on span "Ch 7 (Form 122A-1, 122A-1Supp) Monthly Income/Exemption from Presumption of Abu…" at bounding box center [703, 98] width 102 height 49
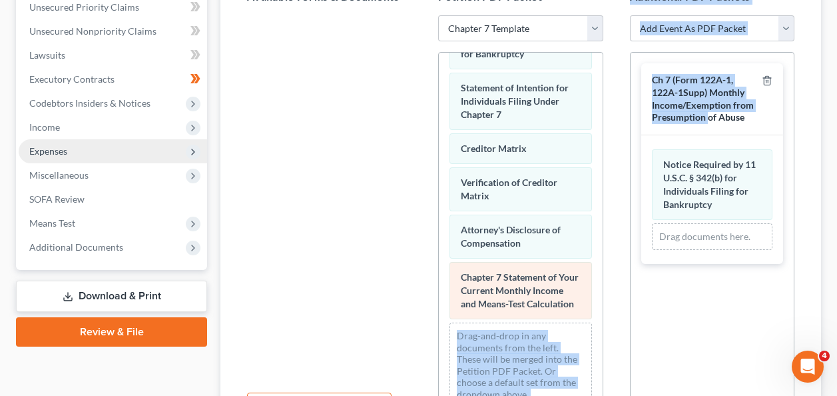
drag, startPoint x: 707, startPoint y: 125, endPoint x: 540, endPoint y: 296, distance: 238.8
click at [540, 296] on div "Available Forms & Documents Save New Filing Template Petition PDF Packet Choose…" at bounding box center [521, 204] width 574 height 452
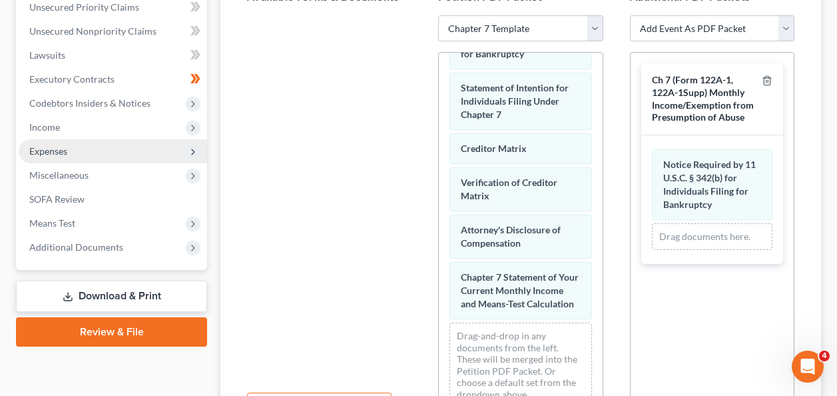
click at [715, 332] on div "Ch 7 (Form 122A-1, 122A-1Supp) Monthly Income/Exemption from Presumption of Abu…" at bounding box center [712, 235] width 164 height 366
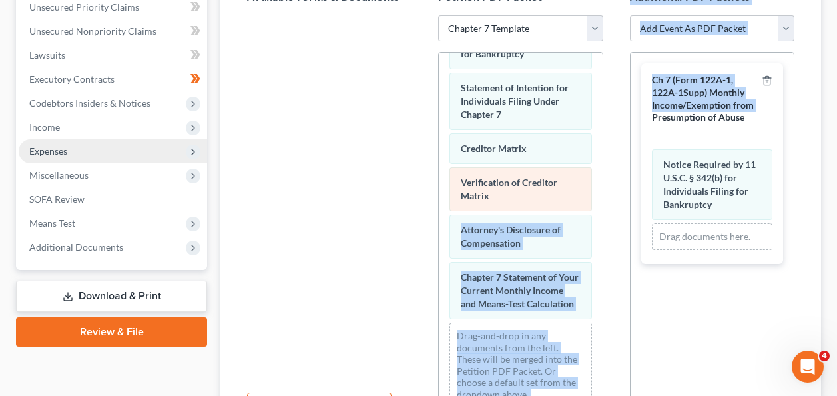
drag, startPoint x: 646, startPoint y: 113, endPoint x: 577, endPoint y: 175, distance: 92.9
click at [577, 175] on div "Available Forms & Documents Save New Filing Template Petition PDF Packet Choose…" at bounding box center [521, 204] width 574 height 452
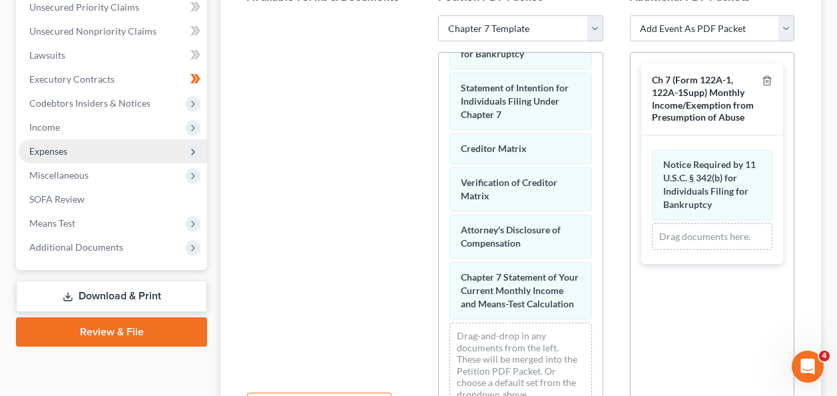
click at [638, 329] on div "Ch 7 (Form 122A-1, 122A-1Supp) Monthly Income/Exemption from Presumption of Abu…" at bounding box center [712, 235] width 164 height 366
click at [694, 99] on div "Ch 7 (Form 122A-1, 122A-1Supp) Monthly Income/Exemption from Presumption of Abu…" at bounding box center [704, 99] width 105 height 50
click at [659, 362] on div "Ch 7 (Form 122A-1, 122A-1Supp) Monthly Income/Exemption from Presumption of Abu…" at bounding box center [712, 235] width 164 height 366
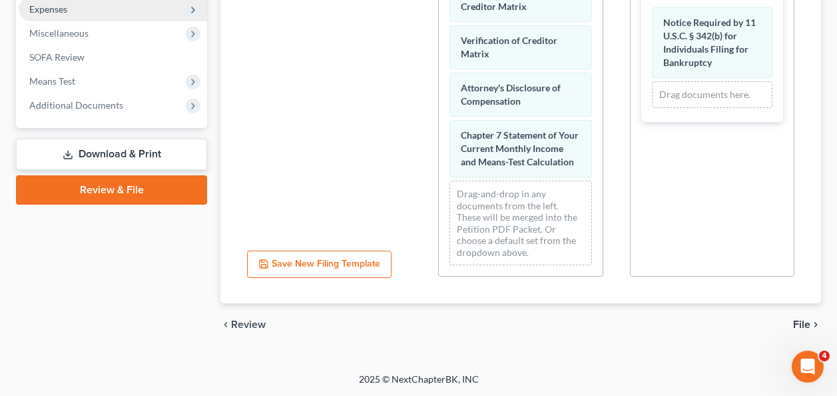
click at [800, 322] on span "File" at bounding box center [801, 324] width 17 height 11
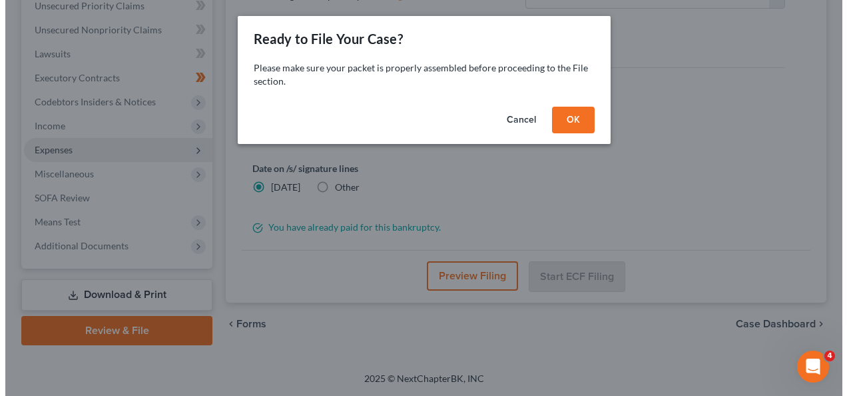
scroll to position [312, 0]
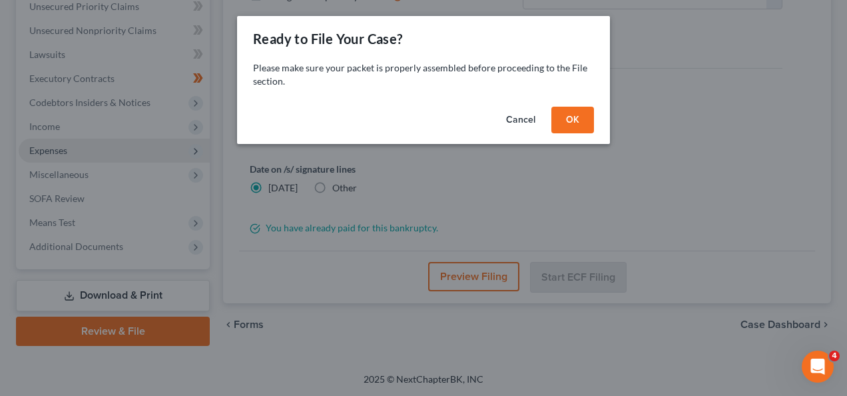
click at [565, 115] on button "OK" at bounding box center [572, 120] width 43 height 27
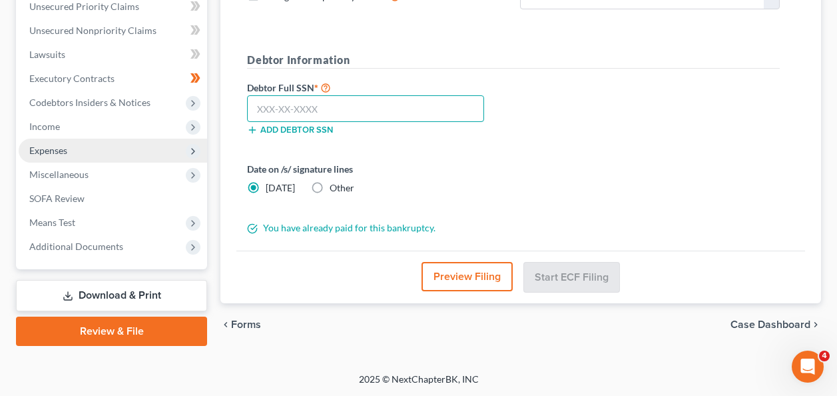
click at [364, 115] on input "text" at bounding box center [365, 108] width 237 height 27
type input "095-76-2952"
click at [495, 281] on button "Preview Filing" at bounding box center [467, 276] width 91 height 29
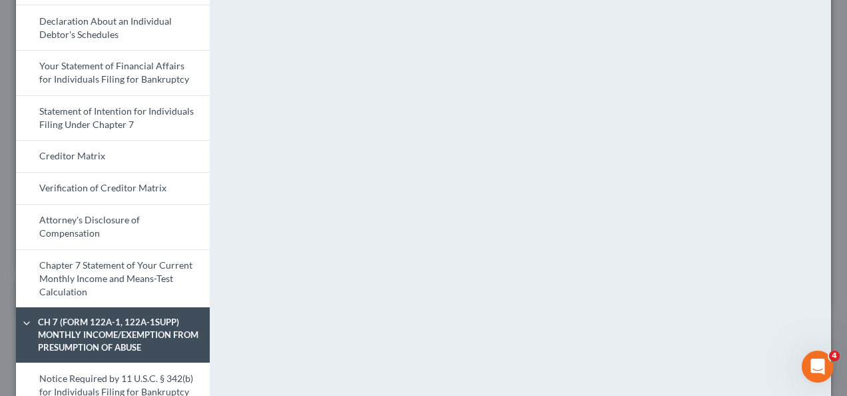
scroll to position [511, 0]
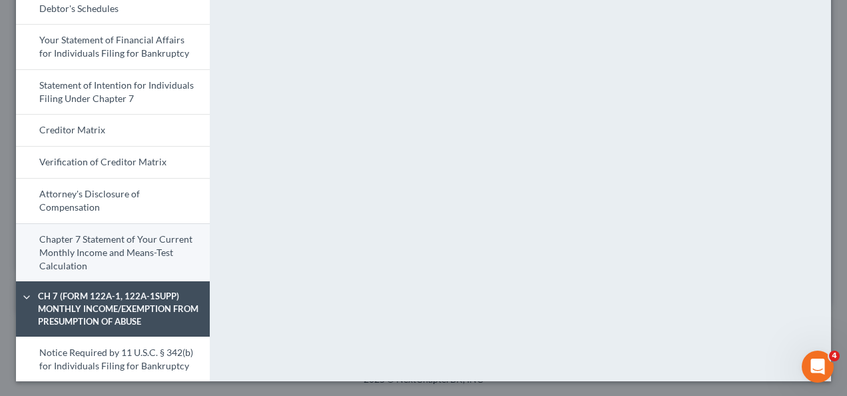
click at [81, 275] on link "Chapter 7 Statement of Your Current Monthly Income and Means-Test Calculation" at bounding box center [113, 252] width 194 height 59
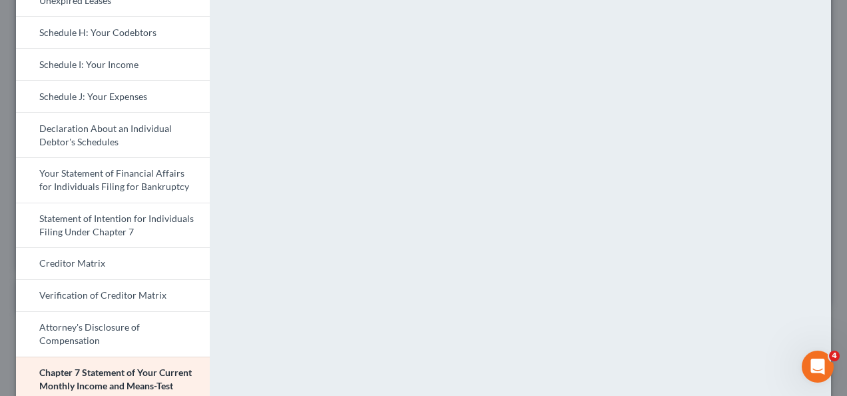
scroll to position [513, 0]
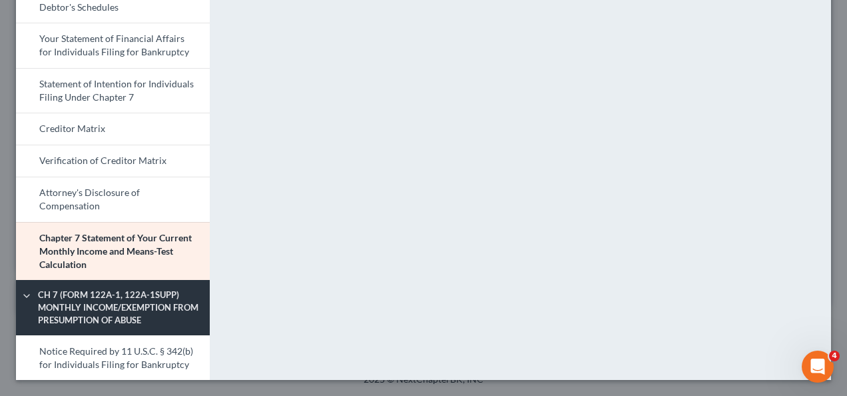
click at [140, 318] on span "Ch 7 (Form 122A-1, 122A-1Supp) Monthly Income/Exemption from Presumption of Abu…" at bounding box center [121, 306] width 180 height 37
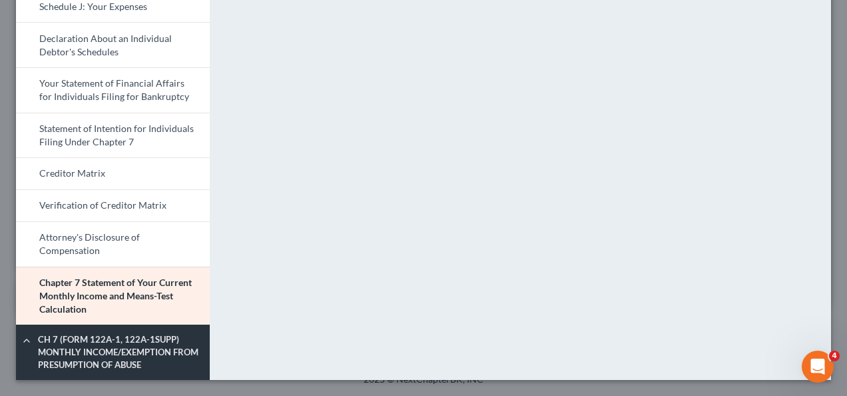
scroll to position [468, 0]
click at [118, 354] on span "Ch 7 (Form 122A-1, 122A-1Supp) Monthly Income/Exemption from Presumption of Abu…" at bounding box center [121, 351] width 180 height 37
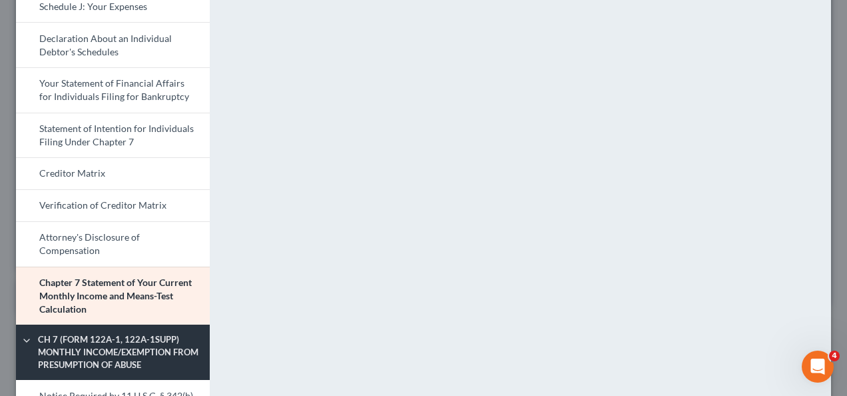
scroll to position [513, 0]
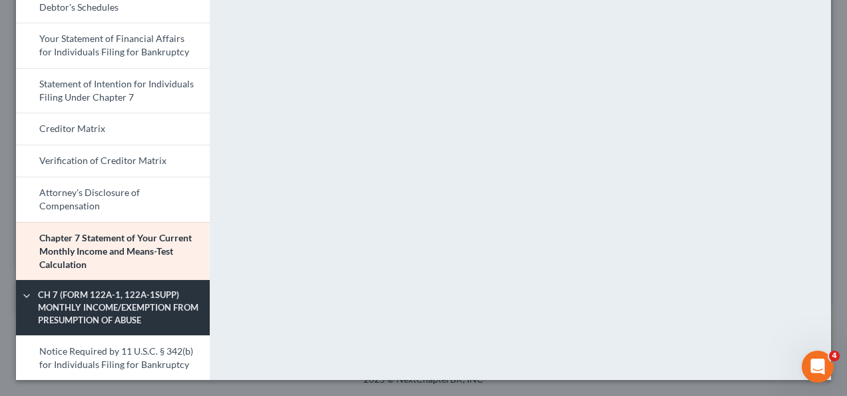
click at [118, 354] on link "Notice Required by 11 U.S.C. § 342(b) for Individuals Filing for Bankruptcy" at bounding box center [113, 357] width 194 height 45
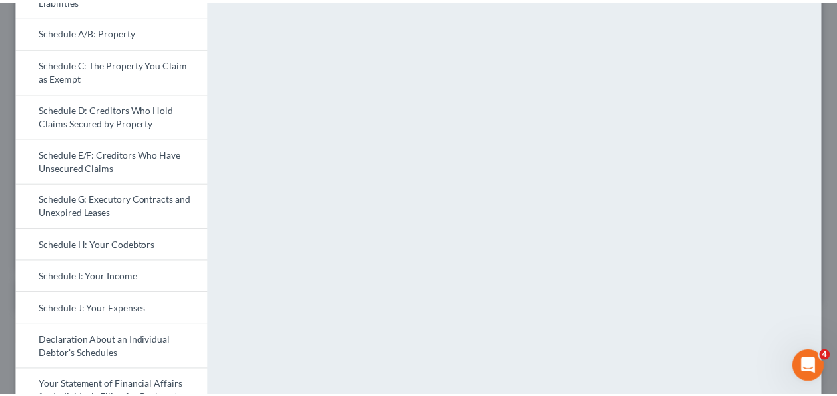
scroll to position [0, 0]
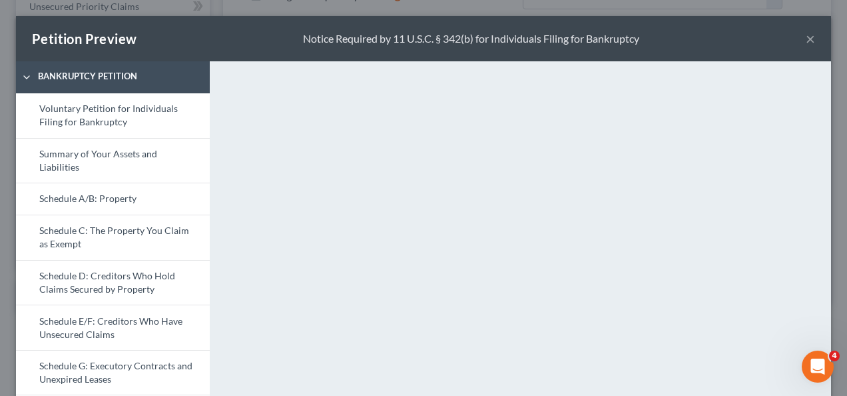
click at [806, 42] on button "×" at bounding box center [810, 39] width 9 height 16
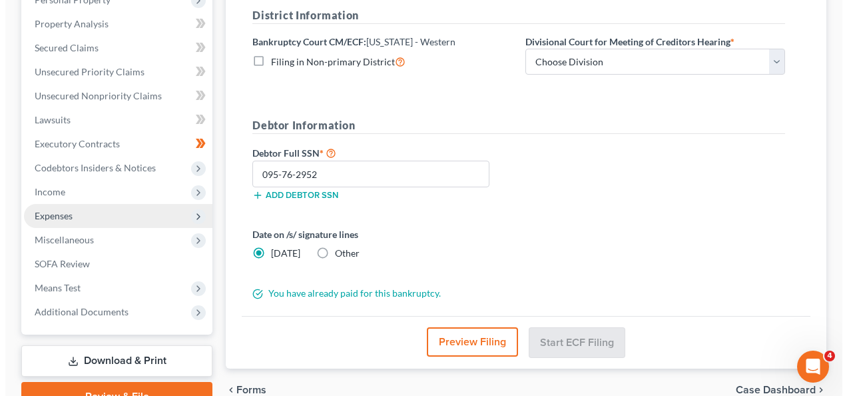
scroll to position [232, 0]
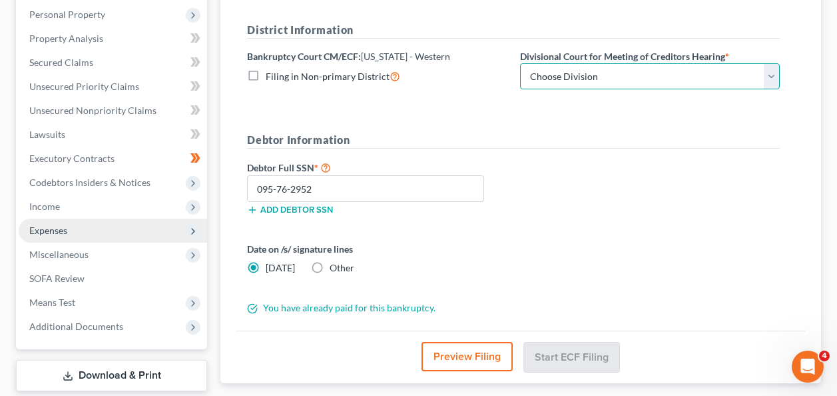
click at [668, 80] on select "Choose Division Buffalo [GEOGRAPHIC_DATA]" at bounding box center [650, 76] width 260 height 27
select select "0"
click at [520, 63] on select "Choose Division Buffalo [GEOGRAPHIC_DATA]" at bounding box center [650, 76] width 260 height 27
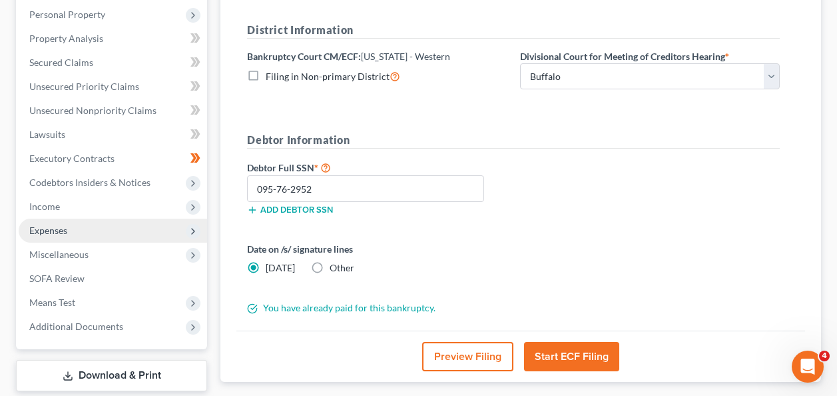
click at [595, 348] on button "Start ECF Filing" at bounding box center [571, 356] width 95 height 29
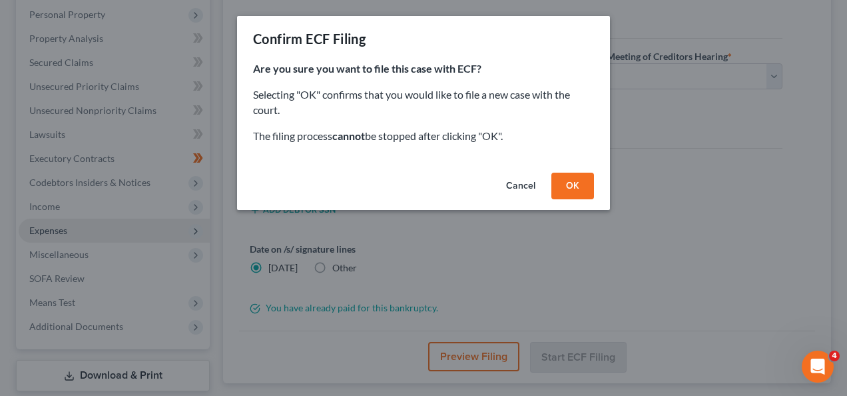
click at [575, 178] on button "OK" at bounding box center [572, 185] width 43 height 27
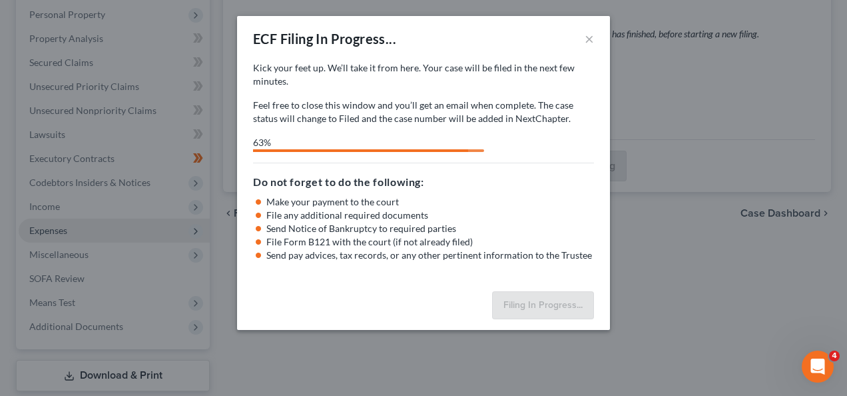
click at [575, 178] on h5 "Do not forget to do the following:" at bounding box center [423, 182] width 341 height 16
select select "0"
